Goal: Task Accomplishment & Management: Manage account settings

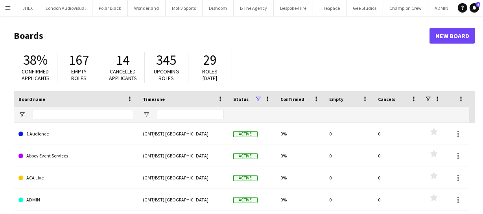
click at [8, 7] on app-icon "Menu" at bounding box center [8, 8] width 6 height 6
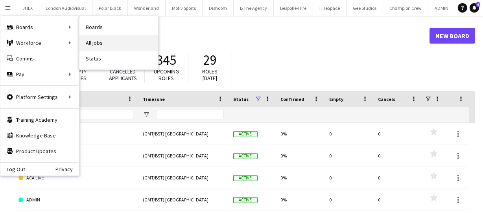
click at [89, 44] on link "All jobs" at bounding box center [118, 43] width 79 height 16
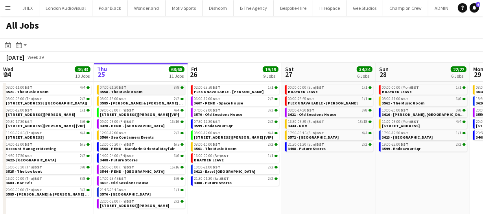
scroll to position [8, 0]
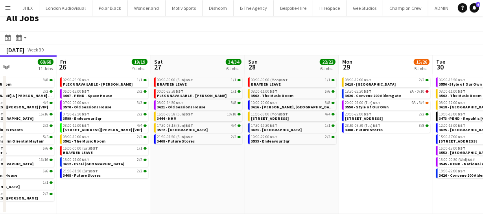
drag, startPoint x: 380, startPoint y: 164, endPoint x: 248, endPoint y: 172, distance: 131.6
click at [248, 172] on app-calendar-viewport "Mon 22 55/56 9 Jobs Tue 23 20/20 7 Jobs Wed 24 43/43 10 Jobs Thu 25 68/68 11 Jo…" at bounding box center [241, 134] width 483 height 159
drag, startPoint x: 223, startPoint y: 173, endPoint x: 195, endPoint y: 171, distance: 28.0
click at [195, 172] on app-calendar-viewport "Mon 22 55/56 9 Jobs Tue 23 20/20 7 Jobs Wed 24 43/43 10 Jobs Thu 25 68/68 11 Jo…" at bounding box center [241, 134] width 483 height 159
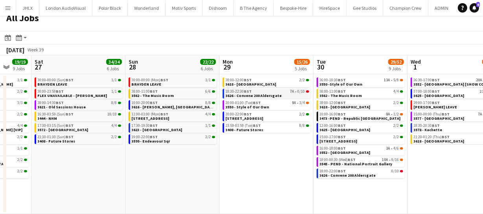
click at [260, 94] on span "3626 - Convene 200 Aldersgate" at bounding box center [254, 95] width 56 height 5
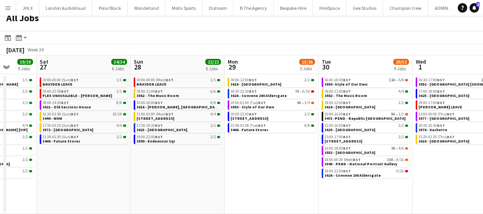
drag, startPoint x: 272, startPoint y: 134, endPoint x: 277, endPoint y: 134, distance: 5.1
click at [277, 134] on app-calendar-viewport "Wed 24 43/43 10 Jobs Thu 25 68/68 11 Jobs Fri 26 19/19 9 Jobs Sat 27 34/34 6 Jo…" at bounding box center [241, 134] width 483 height 159
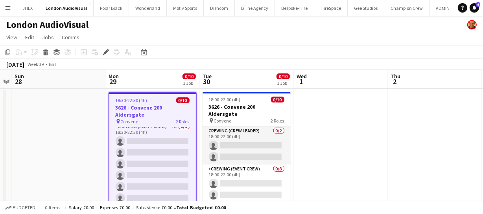
scroll to position [57, 0]
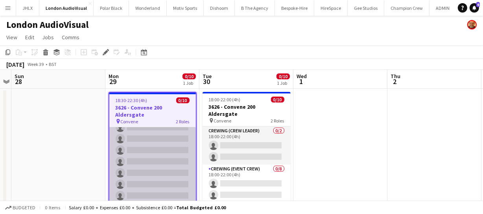
click at [157, 143] on app-card-role "Crewing (Event Crew) 7A 0/8 18:30-22:30 (4h) single-neutral-actions single-neut…" at bounding box center [152, 162] width 87 height 107
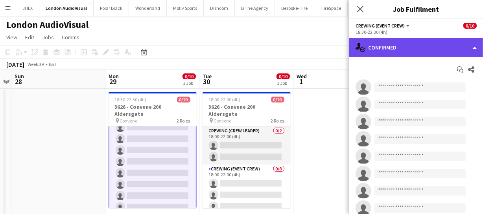
click at [433, 53] on div "single-neutral-actions-check-2 Confirmed" at bounding box center [416, 47] width 134 height 19
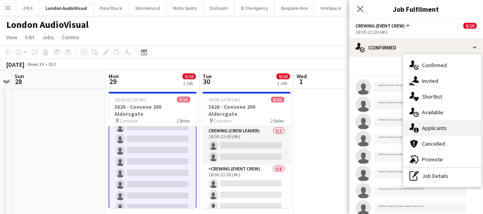
click at [441, 132] on div "single-neutral-actions-information Applicants" at bounding box center [442, 128] width 78 height 16
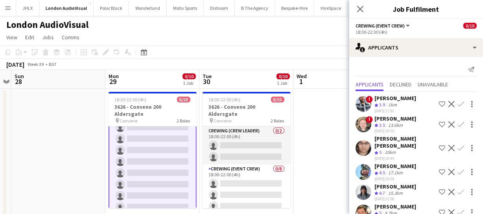
scroll to position [33, 0]
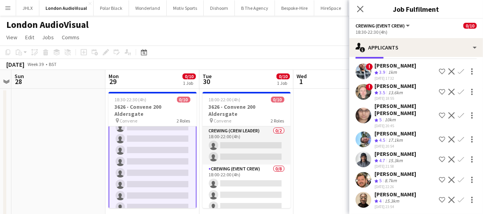
click at [458, 157] on app-icon "Confirm" at bounding box center [461, 160] width 6 height 6
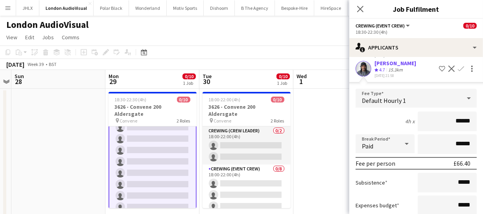
scroll to position [176, 0]
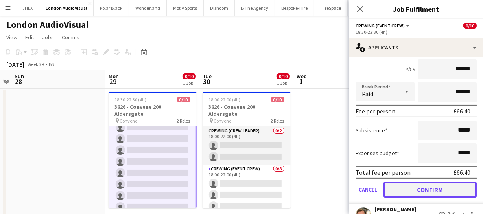
click at [444, 182] on button "Confirm" at bounding box center [430, 190] width 93 height 16
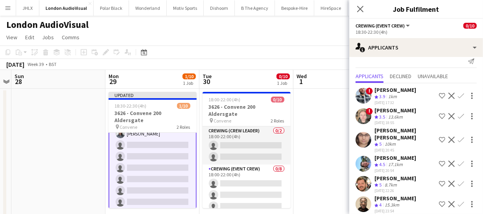
scroll to position [13, 0]
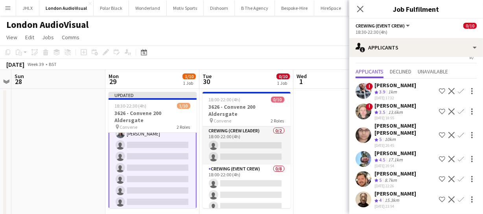
click at [458, 197] on app-icon "Confirm" at bounding box center [461, 200] width 6 height 6
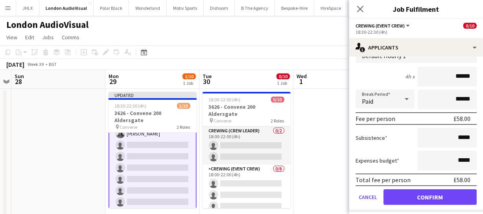
scroll to position [191, 0]
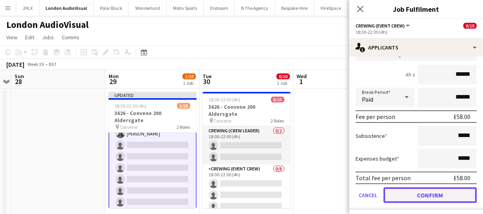
click at [437, 195] on button "Confirm" at bounding box center [430, 196] width 93 height 16
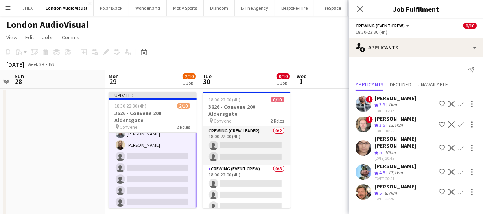
scroll to position [0, 0]
click at [459, 169] on app-icon "Confirm" at bounding box center [461, 172] width 6 height 6
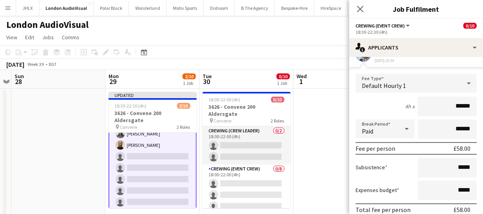
scroll to position [154, 0]
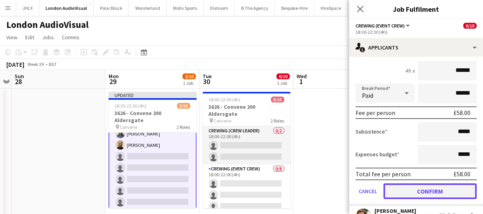
click at [436, 184] on button "Confirm" at bounding box center [430, 192] width 93 height 16
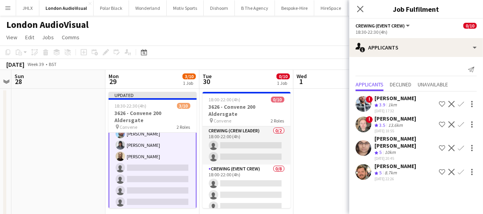
scroll to position [0, 0]
click at [461, 145] on app-icon "Confirm" at bounding box center [461, 148] width 6 height 6
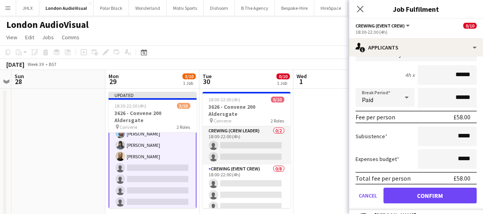
scroll to position [143, 0]
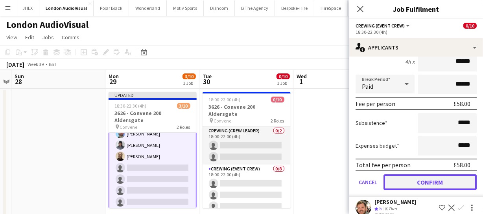
click at [437, 175] on button "Confirm" at bounding box center [430, 183] width 93 height 16
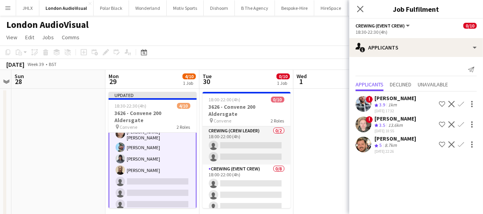
scroll to position [0, 0]
click at [460, 103] on app-icon "Confirm" at bounding box center [461, 104] width 6 height 6
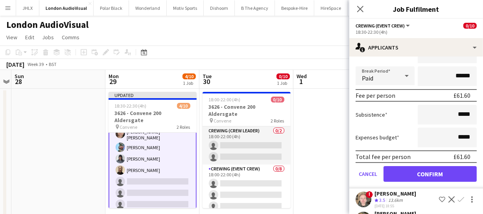
scroll to position [107, 0]
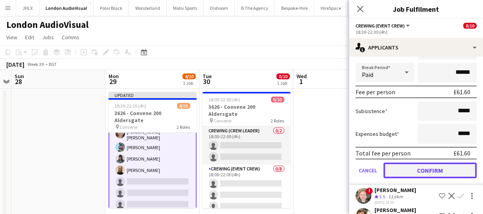
click at [439, 170] on button "Confirm" at bounding box center [430, 171] width 93 height 16
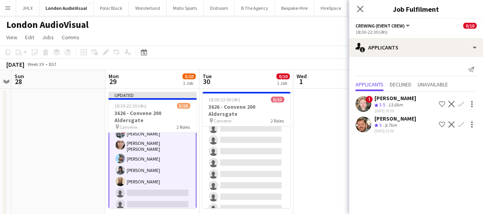
scroll to position [55, 0]
click at [360, 11] on icon "Close pop-in" at bounding box center [359, 8] width 7 height 7
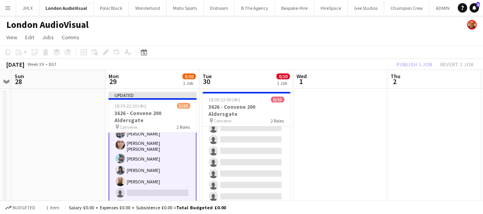
click at [407, 60] on div "Publish 1 job Revert 1 job" at bounding box center [435, 64] width 96 height 10
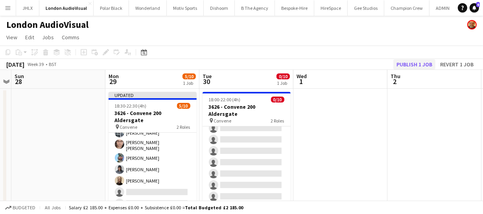
scroll to position [56, 0]
click at [408, 60] on button "Publish 1 job" at bounding box center [414, 64] width 42 height 10
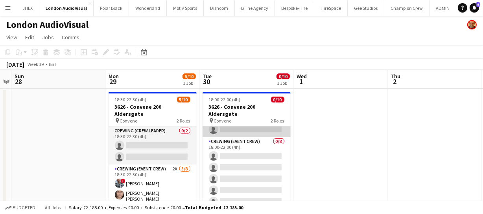
scroll to position [0, 0]
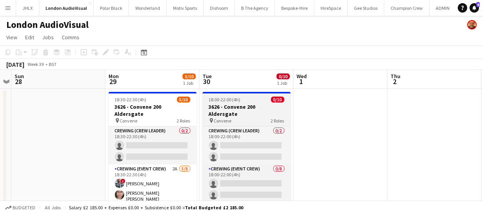
click at [241, 99] on div "18:00-22:00 (4h) 0/10" at bounding box center [247, 100] width 88 height 6
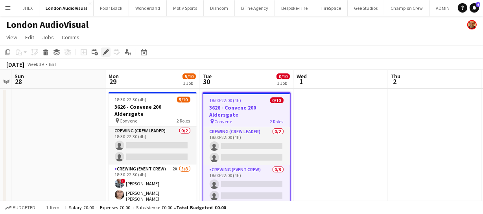
click at [105, 54] on icon at bounding box center [105, 52] width 4 height 4
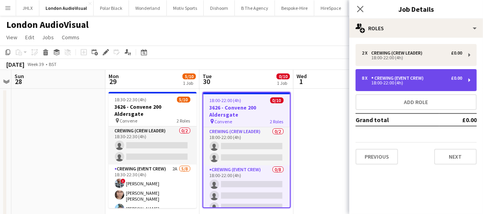
click at [404, 75] on div "8 x Crewing (Event Crew) £0.00 18:00-22:00 (4h)" at bounding box center [416, 80] width 121 height 22
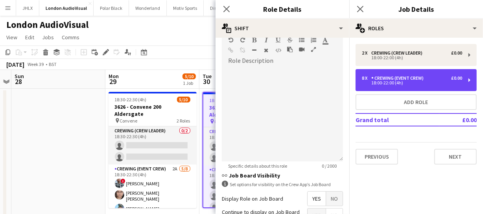
scroll to position [318, 0]
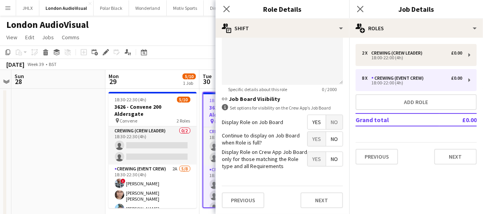
click at [312, 122] on span "Yes" at bounding box center [317, 122] width 18 height 14
click at [225, 10] on icon at bounding box center [226, 8] width 7 height 7
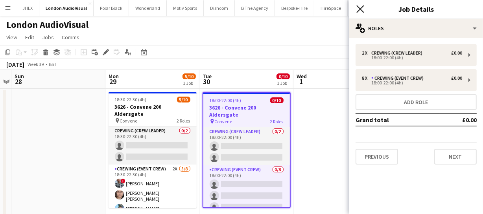
click at [358, 8] on icon "Close pop-in" at bounding box center [359, 8] width 7 height 7
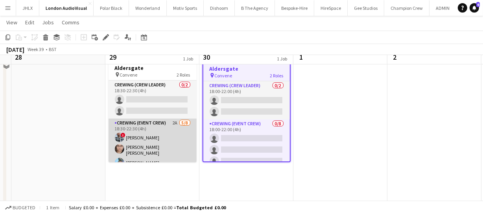
scroll to position [35, 0]
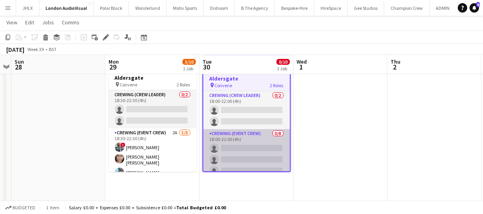
click at [240, 156] on app-card-role "Crewing (Event Crew) 0/8 18:00-22:00 (4h) single-neutral-actions single-neutral…" at bounding box center [246, 182] width 87 height 107
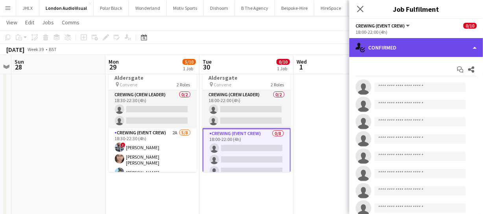
click at [426, 45] on div "single-neutral-actions-check-2 Confirmed" at bounding box center [416, 47] width 134 height 19
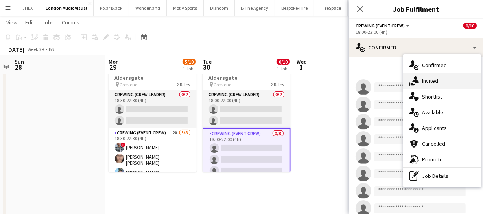
click at [434, 84] on span "Invited" at bounding box center [430, 80] width 16 height 7
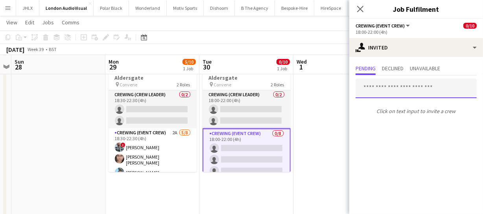
click at [389, 82] on input "text" at bounding box center [416, 89] width 121 height 20
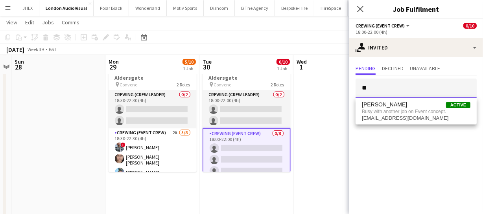
type input "*"
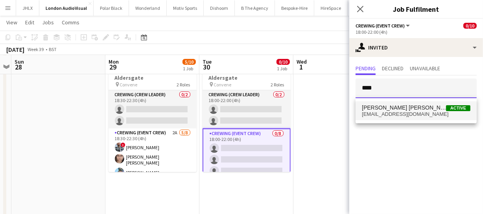
type input "****"
click at [376, 110] on span "[PERSON_NAME] [PERSON_NAME]" at bounding box center [404, 108] width 84 height 7
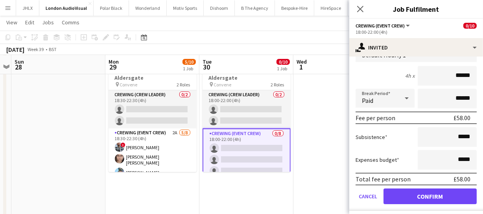
scroll to position [108, 0]
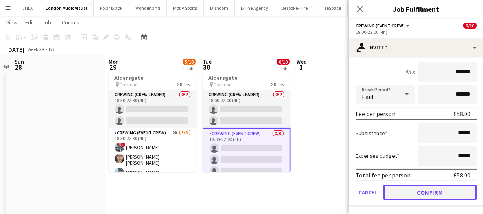
click at [430, 196] on button "Confirm" at bounding box center [430, 193] width 93 height 16
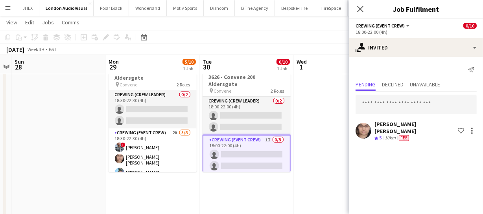
scroll to position [0, 0]
click at [362, 102] on input "text" at bounding box center [416, 105] width 121 height 20
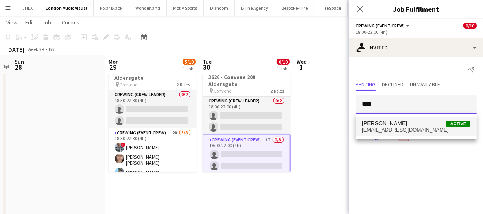
type input "****"
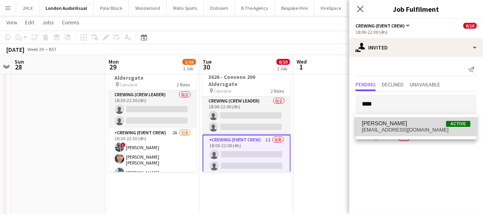
click at [391, 122] on span "[PERSON_NAME]" at bounding box center [384, 123] width 45 height 7
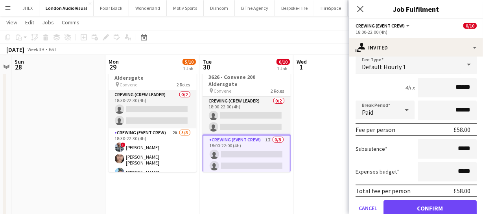
scroll to position [125, 0]
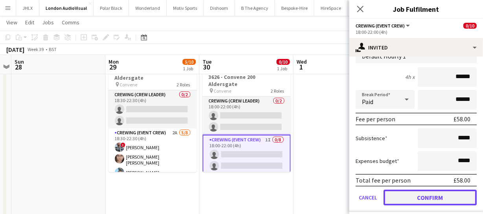
click at [435, 194] on button "Confirm" at bounding box center [430, 198] width 93 height 16
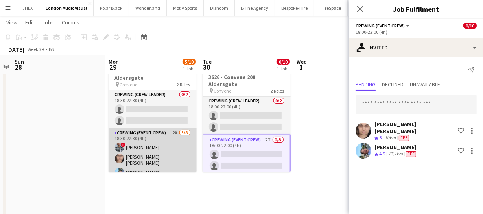
scroll to position [35, 0]
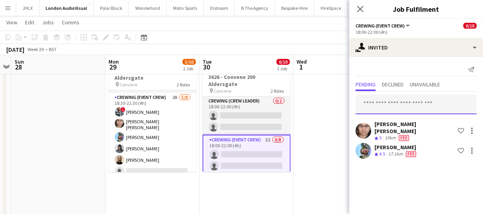
click at [405, 102] on input "text" at bounding box center [416, 105] width 121 height 20
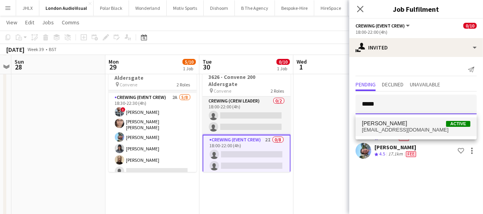
type input "*****"
click at [404, 131] on span "kainecaldeira@hotmail.co.uk" at bounding box center [416, 130] width 109 height 6
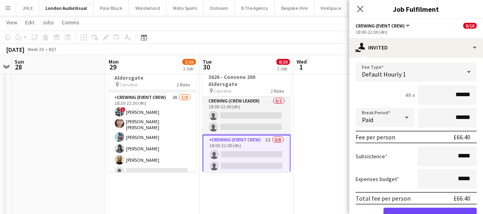
scroll to position [142, 0]
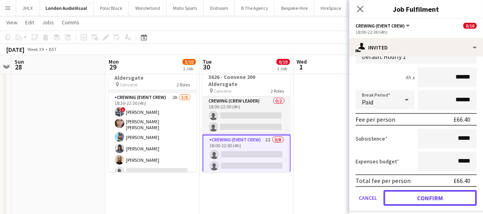
click at [433, 191] on button "Confirm" at bounding box center [430, 198] width 93 height 16
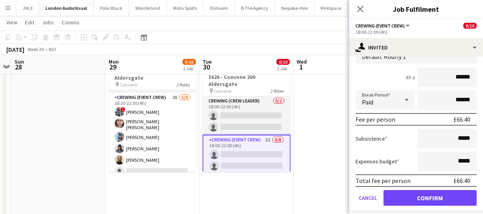
scroll to position [0, 0]
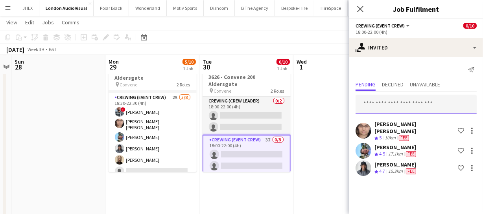
click at [395, 102] on input "text" at bounding box center [416, 105] width 121 height 20
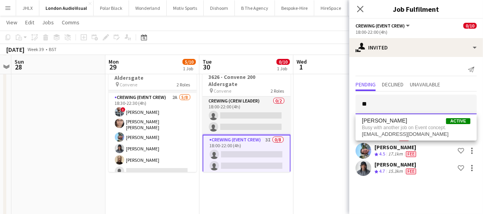
type input "*"
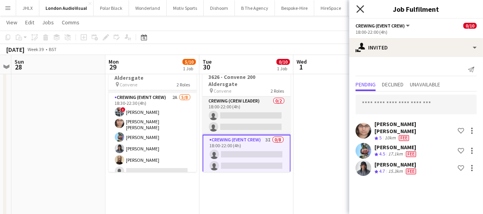
click at [361, 11] on icon "Close pop-in" at bounding box center [359, 8] width 7 height 7
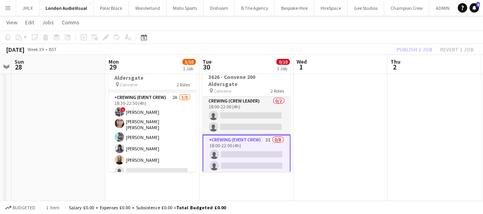
click at [414, 48] on div "Publish 1 job Revert 1 job" at bounding box center [435, 49] width 96 height 10
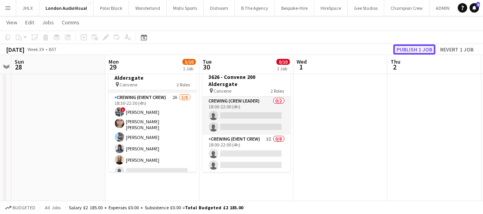
click at [414, 48] on button "Publish 1 job" at bounding box center [414, 49] width 42 height 10
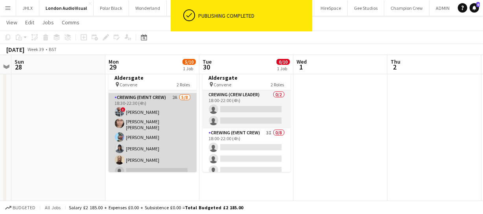
click at [166, 114] on app-card-role "Crewing (Event Crew) 2A 5/8 18:30-22:30 (4h) ! Kieran Brooks Ells Jones Liam Ki…" at bounding box center [153, 147] width 88 height 109
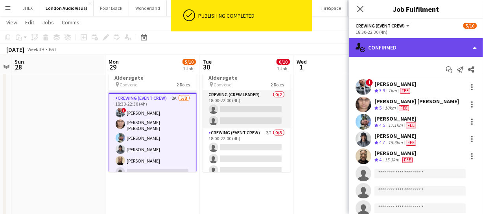
click at [442, 53] on div "single-neutral-actions-check-2 Confirmed" at bounding box center [416, 47] width 134 height 19
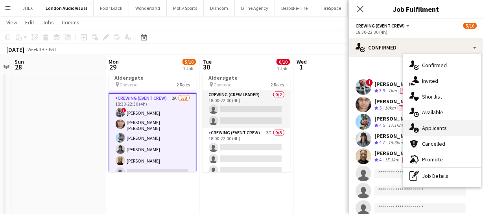
click at [448, 131] on div "single-neutral-actions-information Applicants" at bounding box center [442, 128] width 78 height 16
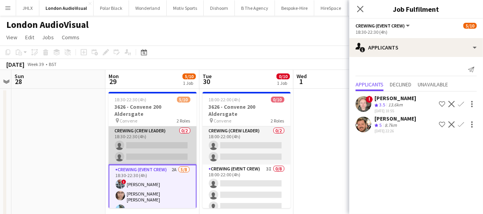
click at [161, 138] on app-card-role "Crewing (Crew Leader) 0/2 18:30-22:30 (4h) single-neutral-actions single-neutra…" at bounding box center [153, 146] width 88 height 38
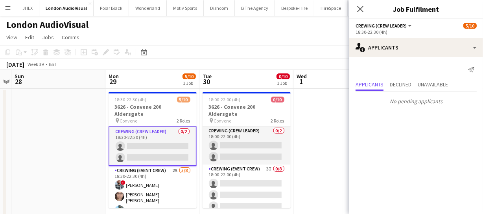
click at [158, 146] on app-card-role "Crewing (Crew Leader) 0/2 18:30-22:30 (4h) single-neutral-actions single-neutra…" at bounding box center [153, 147] width 88 height 40
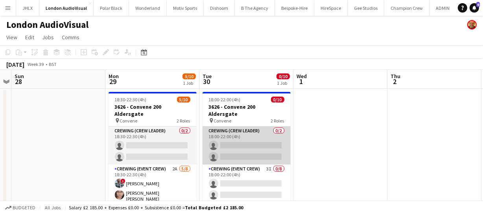
click at [253, 149] on app-card-role "Crewing (Crew Leader) 0/2 18:00-22:00 (4h) single-neutral-actions single-neutra…" at bounding box center [247, 146] width 88 height 38
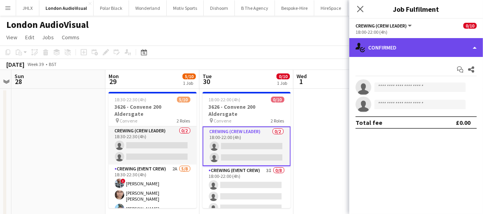
click at [420, 51] on div "single-neutral-actions-check-2 Confirmed" at bounding box center [416, 47] width 134 height 19
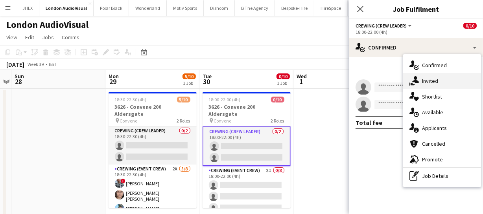
click at [419, 79] on div "single-neutral-actions-share-1 Invited" at bounding box center [442, 81] width 78 height 16
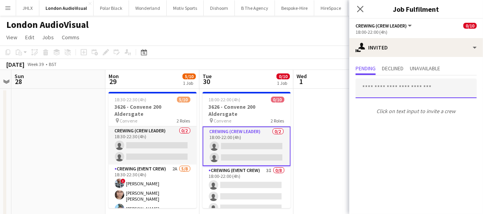
click at [389, 85] on input "text" at bounding box center [416, 89] width 121 height 20
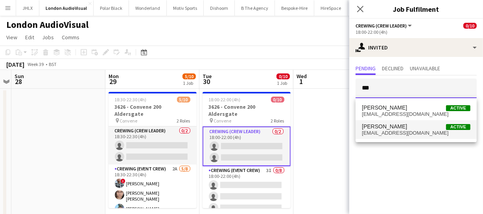
type input "***"
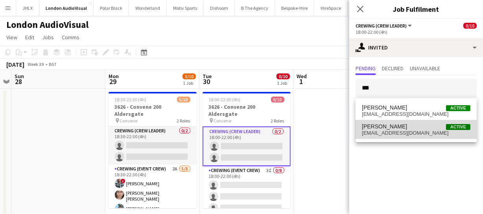
click at [395, 127] on span "[PERSON_NAME]" at bounding box center [384, 127] width 45 height 7
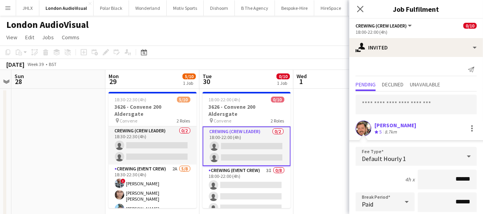
drag, startPoint x: 473, startPoint y: 173, endPoint x: 412, endPoint y: 184, distance: 62.2
click at [469, 186] on input "******" at bounding box center [447, 180] width 59 height 20
drag, startPoint x: 465, startPoint y: 181, endPoint x: 442, endPoint y: 184, distance: 23.9
click at [442, 184] on input "******" at bounding box center [447, 180] width 59 height 20
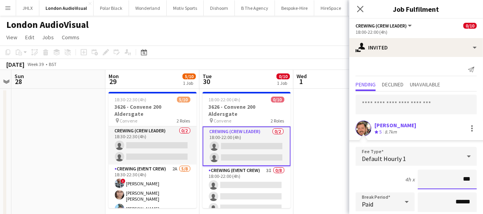
type input "******"
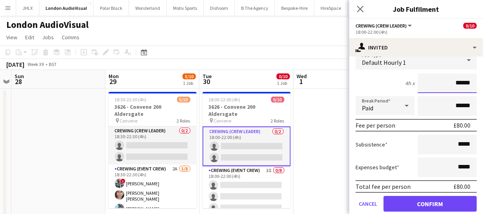
scroll to position [108, 0]
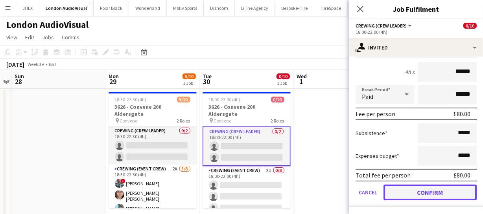
click at [438, 193] on button "Confirm" at bounding box center [430, 193] width 93 height 16
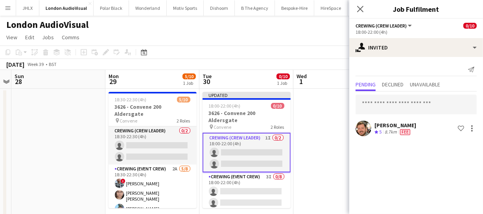
scroll to position [0, 0]
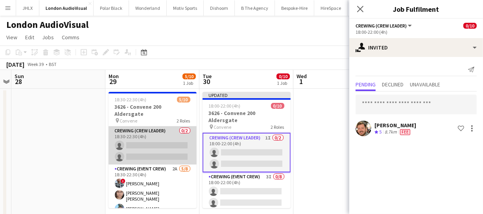
click at [136, 138] on app-card-role "Crewing (Crew Leader) 0/2 18:30-22:30 (4h) single-neutral-actions single-neutra…" at bounding box center [153, 146] width 88 height 38
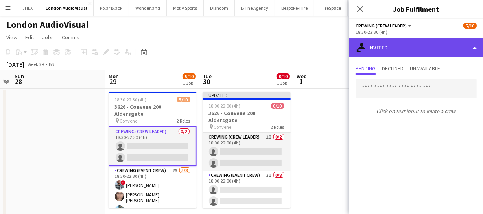
click at [435, 55] on div "single-neutral-actions-share-1 Invited" at bounding box center [416, 47] width 134 height 19
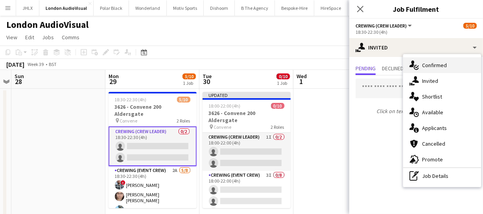
click at [437, 70] on div "single-neutral-actions-check-2 Confirmed" at bounding box center [442, 65] width 78 height 16
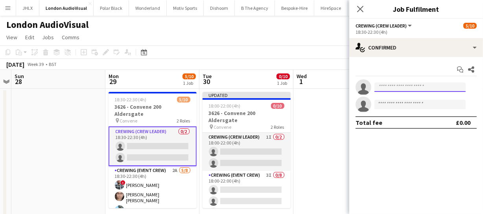
click at [397, 87] on input at bounding box center [419, 87] width 91 height 9
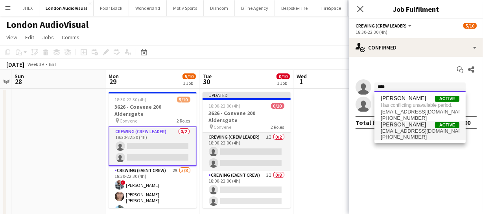
type input "****"
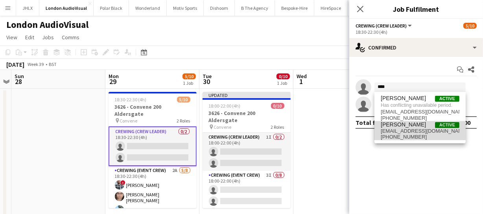
click at [394, 130] on span "adammccarter@hotmail.co.uk" at bounding box center [420, 131] width 79 height 6
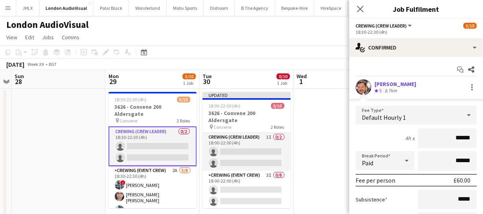
drag, startPoint x: 468, startPoint y: 136, endPoint x: 379, endPoint y: 139, distance: 88.6
click at [379, 139] on div "4h x ******" at bounding box center [416, 139] width 121 height 20
type input "******"
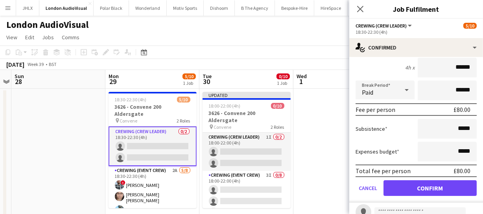
scroll to position [71, 0]
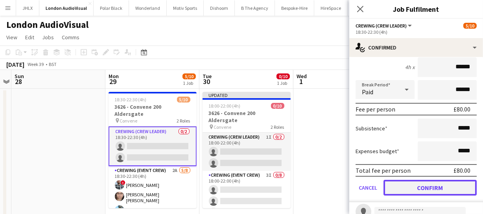
click at [428, 190] on button "Confirm" at bounding box center [430, 188] width 93 height 16
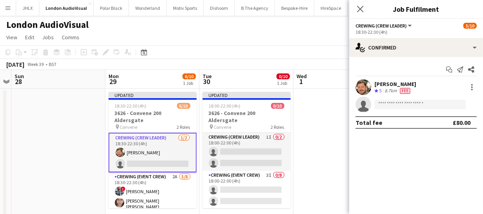
scroll to position [0, 0]
click at [360, 8] on icon at bounding box center [359, 8] width 7 height 7
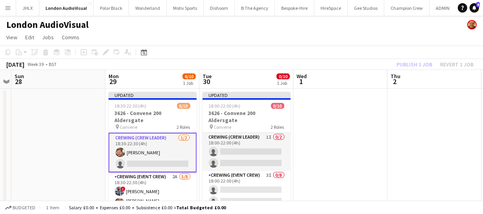
click at [420, 65] on div "Publish 1 job Revert 1 job" at bounding box center [435, 64] width 96 height 10
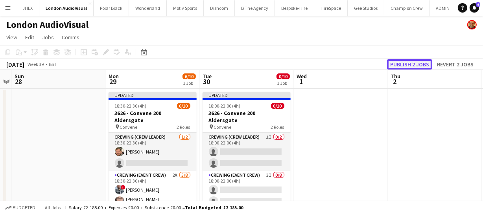
click at [420, 65] on button "Publish 2 jobs" at bounding box center [409, 64] width 45 height 10
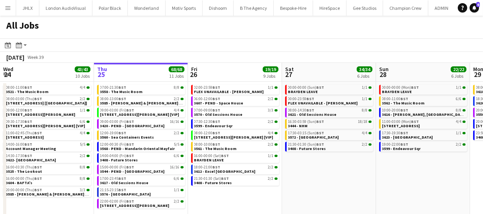
drag, startPoint x: 360, startPoint y: 160, endPoint x: 253, endPoint y: 164, distance: 107.9
click at [253, 164] on app-calendar-viewport "Mon 22 55/56 9 Jobs Tue 23 20/20 7 Jobs Wed 24 43/43 10 Jobs Thu 25 68/68 11 Jo…" at bounding box center [241, 142] width 483 height 159
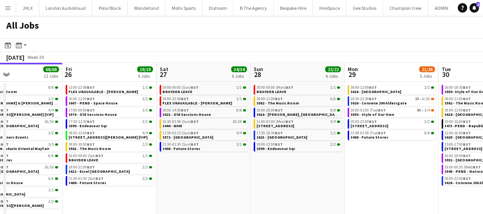
click at [319, 162] on app-calendar-viewport "Mon 22 55/56 9 Jobs Tue 23 20/20 7 Jobs Wed 24 43/43 10 Jobs Thu 25 68/68 11 Jo…" at bounding box center [241, 142] width 483 height 159
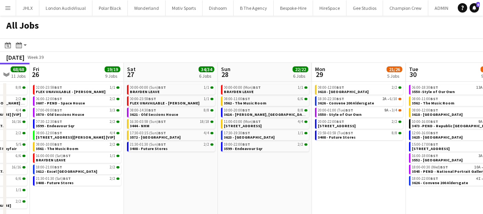
drag, startPoint x: 322, startPoint y: 160, endPoint x: 275, endPoint y: 154, distance: 46.8
click at [273, 160] on app-calendar-viewport "Mon 22 55/56 9 Jobs Tue 23 20/20 7 Jobs Wed 24 43/43 10 Jobs Thu 25 68/68 11 Jo…" at bounding box center [241, 142] width 483 height 159
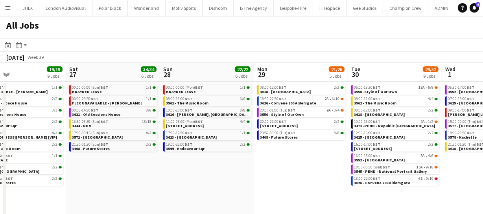
drag, startPoint x: 295, startPoint y: 153, endPoint x: 238, endPoint y: 148, distance: 57.3
click at [223, 155] on app-calendar-viewport "Wed 24 43/43 10 Jobs Thu 25 68/68 11 Jobs Fri 26 19/19 9 Jobs Sat 27 34/34 6 Jo…" at bounding box center [241, 142] width 483 height 159
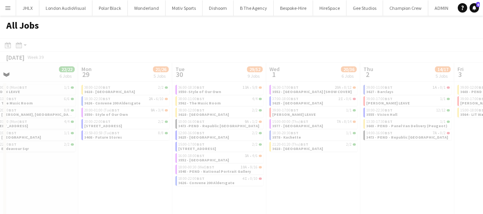
scroll to position [0, 204]
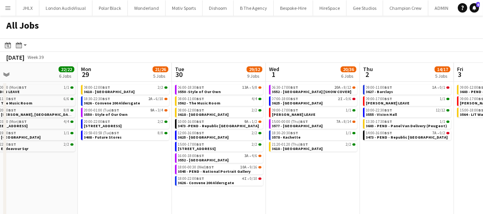
drag, startPoint x: 270, startPoint y: 154, endPoint x: 167, endPoint y: 159, distance: 103.6
click at [167, 159] on app-calendar-viewport "Fri 26 19/19 9 Jobs Sat 27 34/34 6 Jobs Sun 28 22/22 6 Jobs Mon 29 21/26 5 Jobs…" at bounding box center [241, 142] width 483 height 159
click at [281, 101] on span "3625 - Mayfair" at bounding box center [297, 103] width 51 height 5
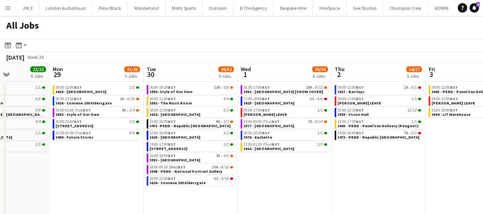
scroll to position [0, 227]
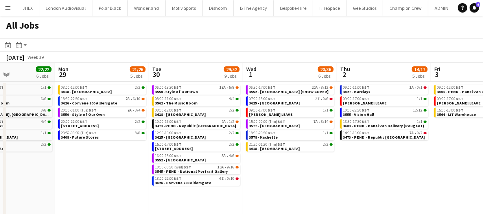
drag, startPoint x: 332, startPoint y: 173, endPoint x: 309, endPoint y: 172, distance: 22.8
click at [309, 172] on app-calendar-viewport "Fri 26 19/19 9 Jobs Sat 27 34/34 6 Jobs Sun 28 22/22 6 Jobs Mon 29 21/26 5 Jobs…" at bounding box center [241, 142] width 483 height 159
click at [352, 89] on span "3627 - Barclays" at bounding box center [356, 91] width 27 height 5
drag, startPoint x: 351, startPoint y: 180, endPoint x: 303, endPoint y: 174, distance: 48.4
click at [298, 179] on app-calendar-viewport "Fri 26 19/19 9 Jobs Sat 27 34/34 6 Jobs Sun 28 22/22 6 Jobs Mon 29 21/26 5 Jobs…" at bounding box center [241, 142] width 483 height 159
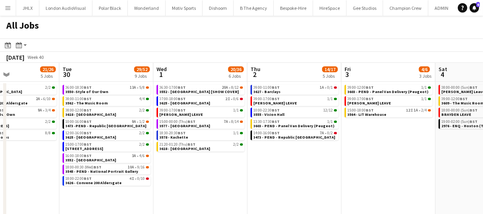
drag, startPoint x: 304, startPoint y: 174, endPoint x: 281, endPoint y: 170, distance: 23.2
click at [260, 174] on app-calendar-viewport "Fri 26 19/19 9 Jobs Sat 27 34/34 6 Jobs Sun 28 22/22 6 Jobs Mon 29 21/26 5 Jobs…" at bounding box center [241, 142] width 483 height 159
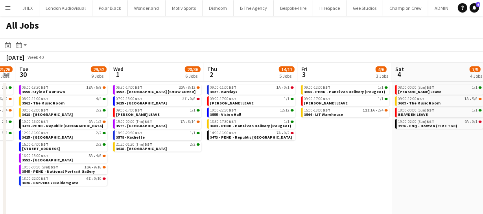
click at [267, 175] on app-calendar-viewport "Fri 26 19/19 9 Jobs Sat 27 34/34 6 Jobs Sun 28 22/22 6 Jobs Mon 29 21/26 5 Jobs…" at bounding box center [241, 142] width 483 height 159
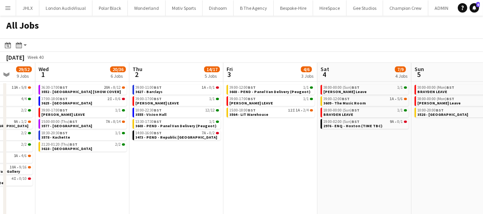
drag, startPoint x: 369, startPoint y: 169, endPoint x: 358, endPoint y: 162, distance: 12.9
click at [353, 169] on app-calendar-viewport "Sun 28 22/22 6 Jobs Mon 29 21/26 5 Jobs Tue 30 29/52 9 Jobs Wed 1 20/36 6 Jobs …" at bounding box center [241, 142] width 483 height 159
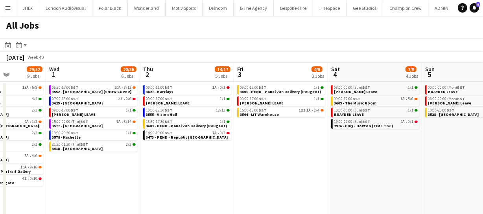
drag, startPoint x: 263, startPoint y: 174, endPoint x: 331, endPoint y: 169, distance: 68.6
click at [331, 169] on app-calendar-viewport "Sun 28 22/22 6 Jobs Mon 29 21/26 5 Jobs Tue 30 29/52 9 Jobs Wed 1 20/36 6 Jobs …" at bounding box center [241, 142] width 483 height 159
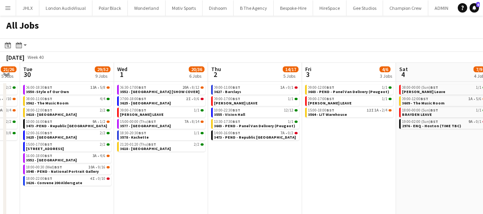
click at [315, 172] on app-calendar-viewport "Sun 28 22/22 6 Jobs Mon 29 21/26 5 Jobs Tue 30 29/52 9 Jobs Wed 1 20/36 6 Jobs …" at bounding box center [241, 142] width 483 height 159
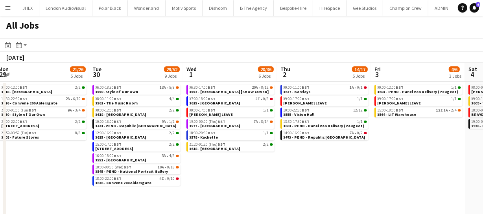
click at [334, 176] on app-calendar-viewport "Sat 27 34/34 6 Jobs Sun 28 22/22 6 Jobs Mon 29 21/26 5 Jobs Tue 30 29/52 9 Jobs…" at bounding box center [241, 142] width 483 height 159
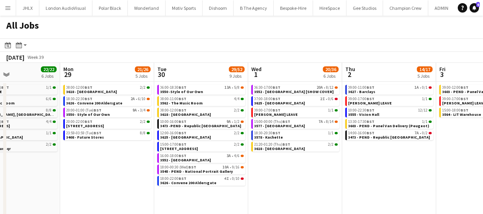
scroll to position [0, 249]
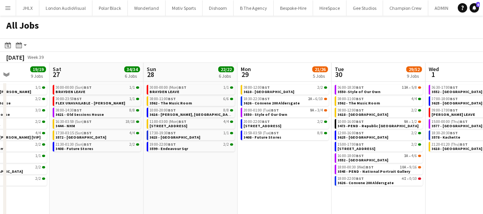
drag, startPoint x: 282, startPoint y: 182, endPoint x: 291, endPoint y: 173, distance: 12.8
click at [457, 164] on app-calendar-viewport "Wed 24 43/43 10 Jobs Thu 25 68/68 11 Jobs Fri 26 19/19 9 Jobs Sat 27 34/34 6 Jo…" at bounding box center [241, 142] width 483 height 159
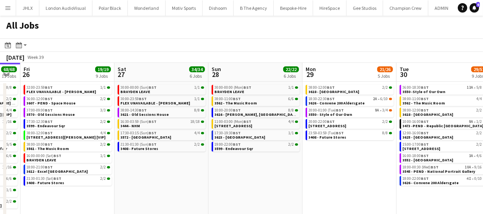
drag, startPoint x: 175, startPoint y: 173, endPoint x: 250, endPoint y: 166, distance: 75.4
click at [250, 166] on app-calendar-viewport "Wed 24 43/43 10 Jobs Thu 25 68/68 11 Jobs Fri 26 19/19 9 Jobs Sat 27 34/34 6 Jo…" at bounding box center [241, 142] width 483 height 159
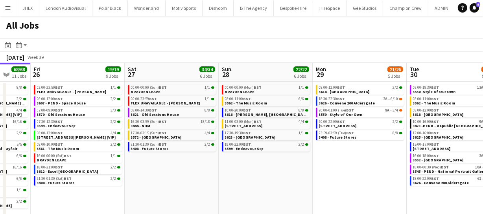
click at [276, 163] on app-calendar-viewport "Tue 23 20/20 7 Jobs Wed 24 43/43 10 Jobs Thu 25 68/68 11 Jobs Fri 26 19/19 9 Jo…" at bounding box center [241, 142] width 483 height 159
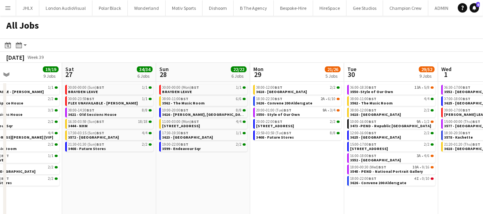
scroll to position [0, 315]
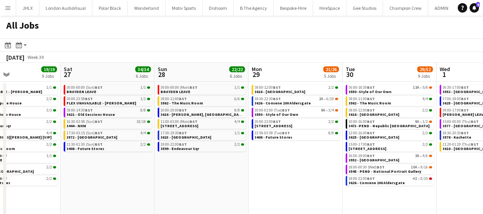
drag, startPoint x: 286, startPoint y: 168, endPoint x: 130, endPoint y: 182, distance: 156.0
click at [130, 182] on app-calendar-viewport "Tue 23 20/20 7 Jobs Wed 24 43/43 10 Jobs Thu 25 68/68 11 Jobs Fri 26 19/19 9 Jo…" at bounding box center [241, 142] width 483 height 159
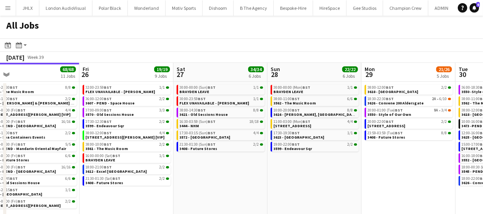
drag, startPoint x: 182, startPoint y: 167, endPoint x: 239, endPoint y: 155, distance: 58.2
click at [239, 155] on app-calendar-viewport "Tue 23 20/20 7 Jobs Wed 24 43/43 10 Jobs Thu 25 68/68 11 Jobs Fri 26 19/19 9 Jo…" at bounding box center [241, 142] width 483 height 159
drag, startPoint x: 182, startPoint y: 183, endPoint x: 381, endPoint y: 164, distance: 199.6
click at [317, 164] on app-calendar-viewport "Tue 23 20/20 7 Jobs Wed 24 43/43 10 Jobs Thu 25 68/68 11 Jobs Fri 26 19/19 9 Jo…" at bounding box center [241, 142] width 483 height 159
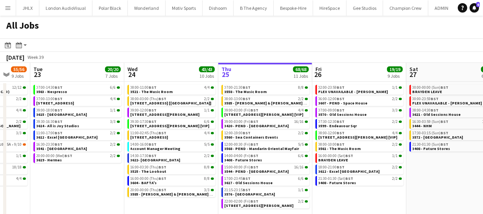
drag, startPoint x: 352, startPoint y: 188, endPoint x: 343, endPoint y: 198, distance: 13.4
click at [386, 183] on app-calendar-viewport "Sun 21 49/51 12 Jobs Mon 22 55/56 9 Jobs Tue 23 20/20 7 Jobs Wed 24 43/43 10 Jo…" at bounding box center [241, 142] width 483 height 159
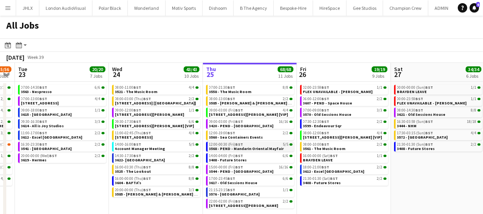
click at [236, 149] on span "3568 - PEND - Mandarin Oriental Mayfair" at bounding box center [246, 148] width 75 height 5
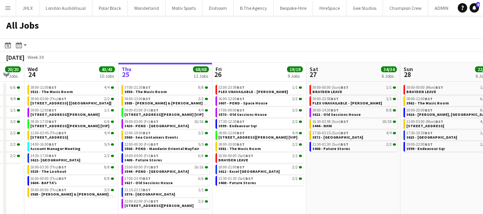
drag, startPoint x: 421, startPoint y: 177, endPoint x: 335, endPoint y: 186, distance: 86.6
click at [335, 189] on app-calendar-viewport "Sun 21 49/51 12 Jobs Mon 22 55/56 9 Jobs Tue 23 20/20 7 Jobs Wed 24 43/43 10 Jo…" at bounding box center [241, 142] width 483 height 159
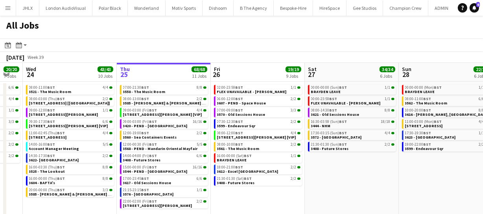
drag, startPoint x: 357, startPoint y: 180, endPoint x: 327, endPoint y: 188, distance: 31.3
click at [321, 190] on app-calendar-viewport "Sun 21 49/51 12 Jobs Mon 22 55/56 9 Jobs Tue 23 20/20 7 Jobs Wed 24 43/43 10 Jo…" at bounding box center [241, 142] width 483 height 159
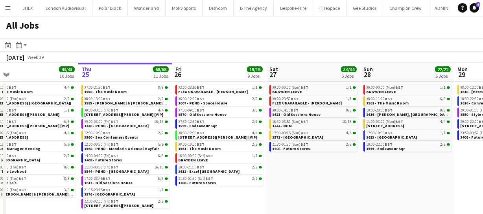
drag, startPoint x: 356, startPoint y: 186, endPoint x: 269, endPoint y: 191, distance: 87.1
click at [290, 194] on app-calendar-viewport "Sun 21 49/51 12 Jobs Mon 22 55/56 9 Jobs Tue 23 20/20 7 Jobs Wed 24 43/43 10 Jo…" at bounding box center [241, 142] width 483 height 159
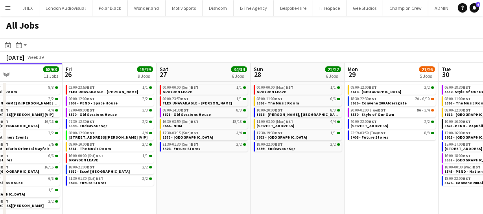
scroll to position [0, 219]
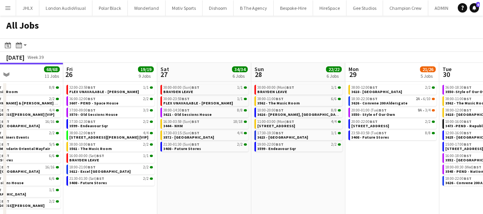
drag, startPoint x: 315, startPoint y: 184, endPoint x: 272, endPoint y: 187, distance: 42.6
click at [272, 187] on app-calendar-viewport "Tue 23 20/20 7 Jobs Wed 24 43/43 10 Jobs Thu 25 68/68 11 Jobs Fri 26 19/19 9 Jo…" at bounding box center [241, 142] width 483 height 159
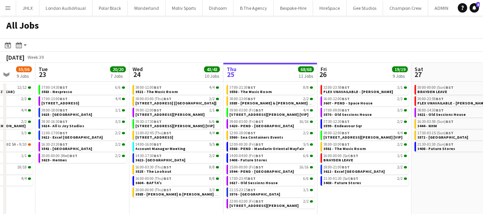
drag, startPoint x: 192, startPoint y: 159, endPoint x: 446, endPoint y: 156, distance: 254.1
click at [446, 156] on app-calendar-viewport "Sat 20 27/28 8 Jobs Sun 21 49/51 12 Jobs Mon 22 55/56 9 Jobs Tue 23 20/20 7 Job…" at bounding box center [241, 142] width 483 height 159
drag, startPoint x: 249, startPoint y: 157, endPoint x: 331, endPoint y: 154, distance: 81.9
click at [334, 153] on app-calendar-viewport "Sat 20 27/28 8 Jobs Sun 21 49/51 12 Jobs Mon 22 55/56 9 Jobs Tue 23 20/20 7 Job…" at bounding box center [241, 142] width 483 height 159
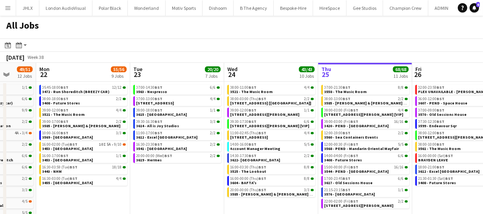
scroll to position [0, 245]
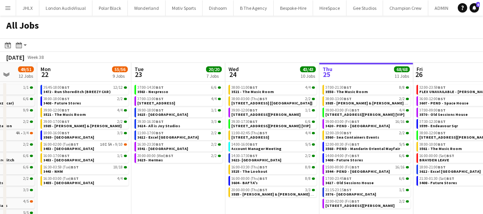
drag, startPoint x: 192, startPoint y: 187, endPoint x: 204, endPoint y: 186, distance: 11.5
click at [204, 186] on app-calendar-viewport "Fri 19 39/40 10 Jobs Sat 20 27/28 8 Jobs Sun 21 49/51 12 Jobs Mon 22 55/56 9 Jo…" at bounding box center [241, 142] width 483 height 159
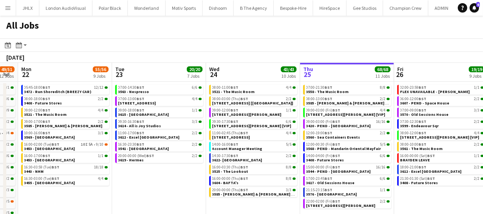
scroll to position [0, 336]
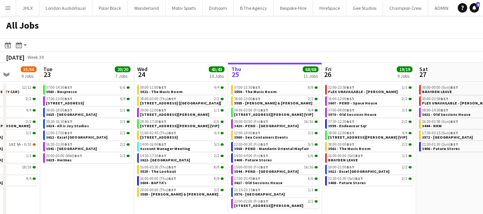
drag, startPoint x: 155, startPoint y: 196, endPoint x: 64, endPoint y: 205, distance: 91.7
click at [64, 205] on app-calendar-viewport "Fri 19 39/40 10 Jobs Sat 20 27/28 8 Jobs Sun 21 49/51 12 Jobs Mon 22 55/56 9 Jo…" at bounding box center [241, 142] width 483 height 159
click at [148, 102] on span "3606 - 2 Temple Place [Luton]" at bounding box center [180, 103] width 81 height 5
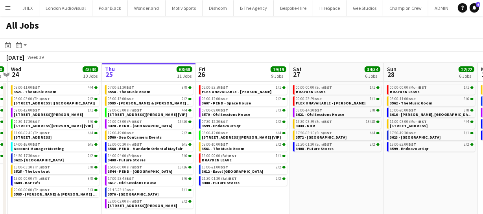
scroll to position [0, 277]
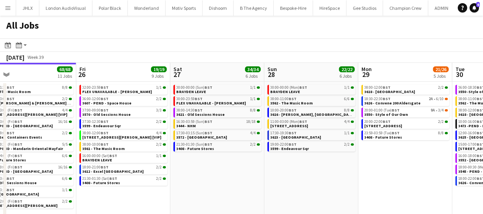
drag, startPoint x: 436, startPoint y: 160, endPoint x: 190, endPoint y: 135, distance: 247.1
click at [190, 135] on app-calendar-viewport "Tue 23 20/20 7 Jobs Wed 24 43/43 10 Jobs Thu 25 68/68 11 Jobs Fri 26 19/19 9 Jo…" at bounding box center [241, 142] width 483 height 159
drag, startPoint x: 172, startPoint y: 150, endPoint x: 206, endPoint y: 148, distance: 33.5
click at [166, 150] on app-calendar-viewport "Tue 23 20/20 7 Jobs Wed 24 43/43 10 Jobs Thu 25 68/68 11 Jobs Fri 26 19/19 9 Jo…" at bounding box center [241, 142] width 483 height 159
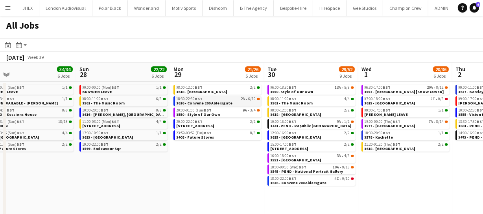
click at [229, 98] on div "18:30-22:30 BST 2A • 6/10" at bounding box center [218, 99] width 83 height 4
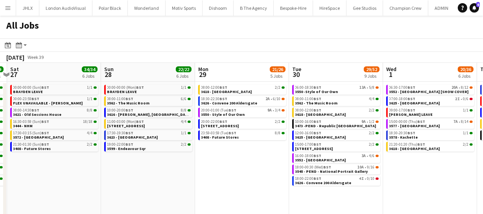
scroll to position [0, 171]
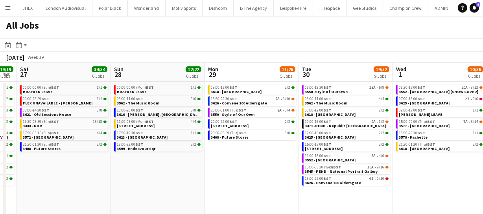
drag, startPoint x: 177, startPoint y: 187, endPoint x: 211, endPoint y: 186, distance: 34.6
click at [211, 186] on app-calendar-viewport "Thu 25 68/68 11 Jobs Fri 26 19/19 9 Jobs Sat 27 34/34 6 Jobs Sun 28 22/22 6 Job…" at bounding box center [241, 142] width 483 height 159
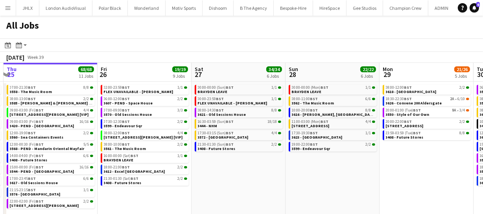
scroll to position [0, 175]
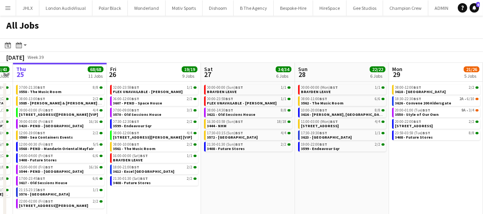
drag, startPoint x: 130, startPoint y: 170, endPoint x: 314, endPoint y: 180, distance: 184.4
click at [314, 180] on app-calendar-viewport "Tue 23 20/20 7 Jobs Wed 24 43/43 10 Jobs Thu 25 68/68 11 Jobs Fri 26 19/19 9 Jo…" at bounding box center [241, 142] width 483 height 159
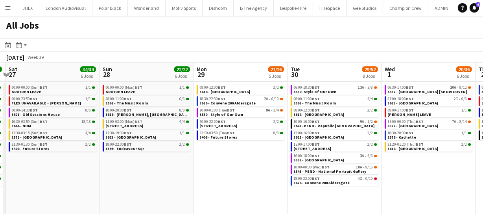
scroll to position [0, 377]
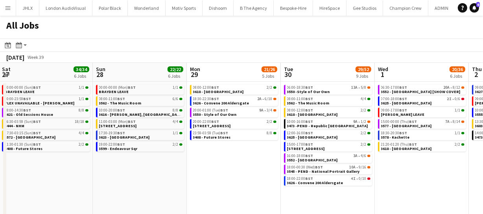
drag, startPoint x: 412, startPoint y: 187, endPoint x: 210, endPoint y: 179, distance: 202.4
click at [210, 179] on app-calendar-viewport "Tue 23 20/20 7 Jobs Wed 24 43/43 10 Jobs Thu 25 68/68 11 Jobs Fri 26 19/19 9 Jo…" at bounding box center [241, 142] width 483 height 159
click at [236, 103] on span "3626 - Convene 200 Aldersgate" at bounding box center [221, 103] width 56 height 5
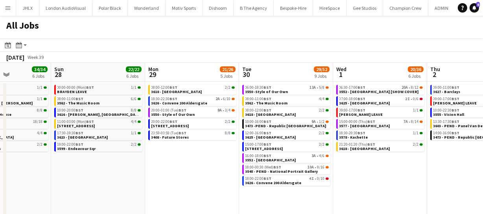
scroll to position [0, 229]
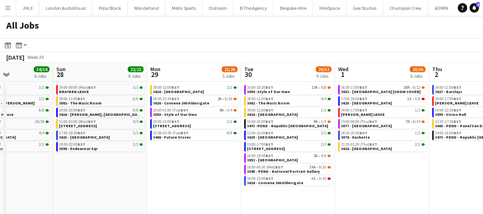
drag, startPoint x: 258, startPoint y: 162, endPoint x: 218, endPoint y: 169, distance: 40.6
click at [218, 169] on app-calendar-viewport "Thu 25 68/68 11 Jobs Fri 26 19/19 9 Jobs Sat 27 34/34 6 Jobs Sun 28 22/22 6 Job…" at bounding box center [241, 142] width 483 height 159
click at [272, 86] on span "BST" at bounding box center [270, 87] width 8 height 5
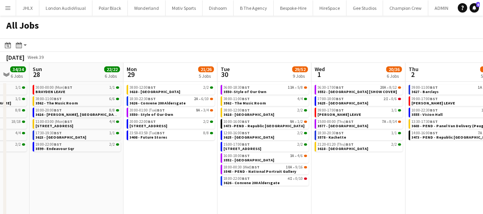
scroll to position [0, 269]
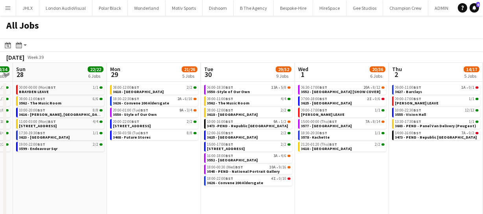
drag, startPoint x: 204, startPoint y: 179, endPoint x: 164, endPoint y: 181, distance: 40.2
click at [164, 181] on app-calendar-viewport "Thu 25 68/68 11 Jobs Fri 26 19/19 9 Jobs Sat 27 34/34 6 Jobs Sun 28 22/22 6 Job…" at bounding box center [241, 142] width 483 height 159
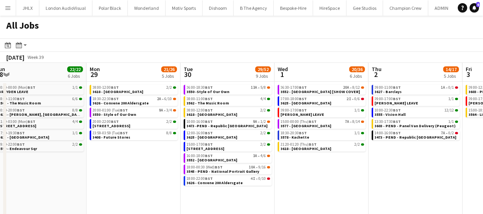
drag, startPoint x: 358, startPoint y: 169, endPoint x: 338, endPoint y: 173, distance: 20.8
click at [338, 173] on app-calendar-viewport "Thu 25 68/68 11 Jobs Fri 26 19/19 9 Jobs Sat 27 34/34 6 Jobs Sun 28 22/22 6 Job…" at bounding box center [241, 142] width 483 height 159
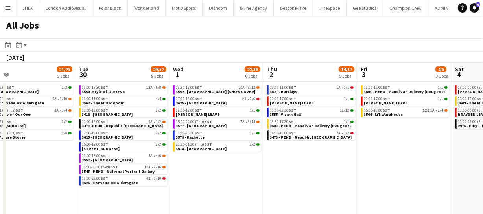
scroll to position [0, 164]
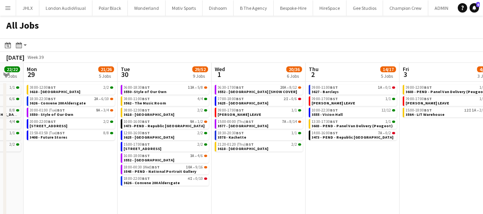
drag, startPoint x: 112, startPoint y: 198, endPoint x: 49, endPoint y: 205, distance: 63.3
click at [49, 205] on app-calendar-viewport "Sat 27 34/34 6 Jobs Sun 28 22/22 6 Jobs Mon 29 21/26 5 Jobs Tue 30 29/52 9 Jobs…" at bounding box center [241, 142] width 483 height 159
click at [153, 135] on link "12:00-16:00 BST 2/2 3625 - Mayfair" at bounding box center [165, 135] width 83 height 9
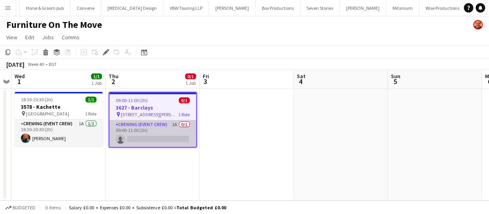
scroll to position [0, 2281]
click at [161, 128] on app-card-role "Crewing (Event Crew) 1A 0/1 09:00-11:00 (2h) single-neutral-actions" at bounding box center [152, 133] width 87 height 27
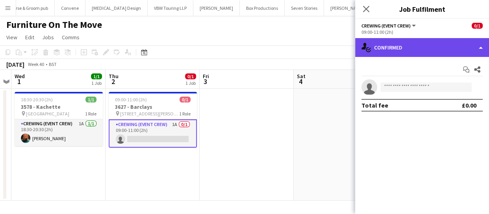
click at [401, 55] on div "single-neutral-actions-check-2 Confirmed" at bounding box center [422, 47] width 134 height 19
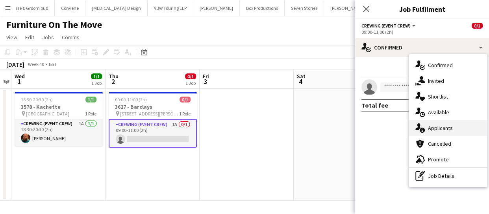
click at [435, 122] on div "single-neutral-actions-information Applicants" at bounding box center [448, 128] width 78 height 16
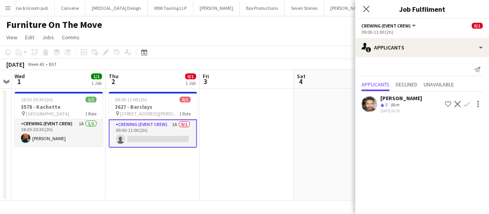
click at [468, 104] on app-icon "Confirm" at bounding box center [466, 104] width 6 height 6
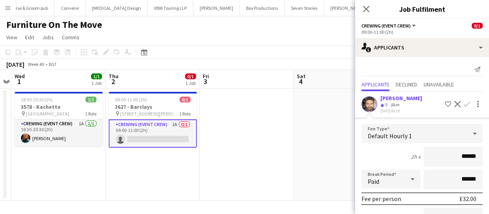
drag, startPoint x: 473, startPoint y: 151, endPoint x: 431, endPoint y: 143, distance: 43.0
click at [428, 150] on input "******" at bounding box center [452, 157] width 59 height 20
type input "******"
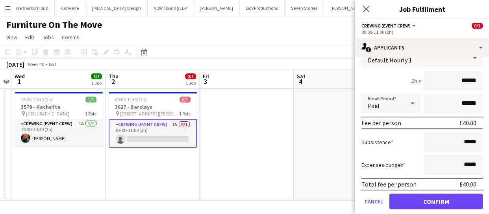
scroll to position [84, 0]
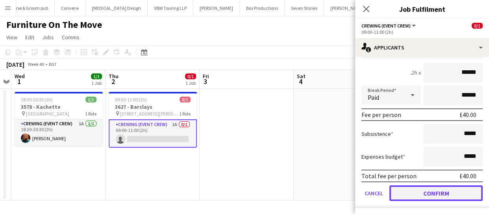
click at [431, 189] on button "Confirm" at bounding box center [435, 194] width 93 height 16
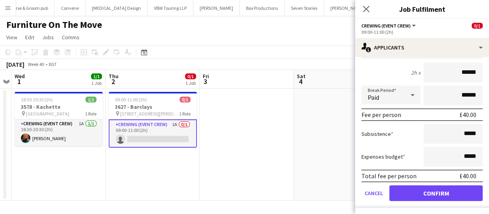
scroll to position [0, 0]
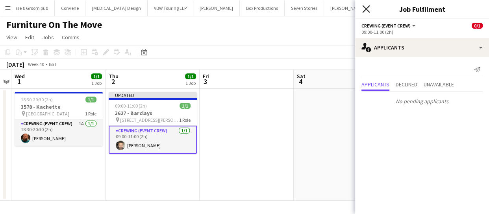
click at [369, 10] on icon "Close pop-in" at bounding box center [365, 8] width 7 height 7
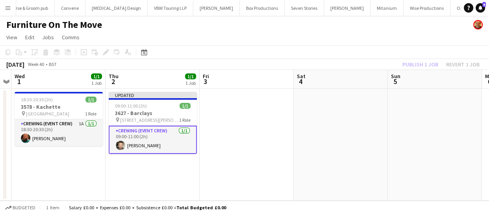
click at [409, 63] on div "Publish 1 job Revert 1 job" at bounding box center [441, 64] width 96 height 10
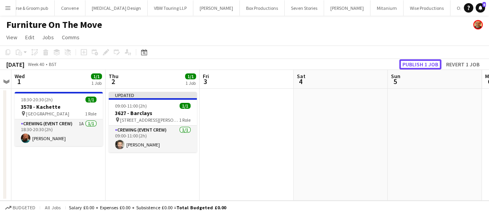
click at [409, 63] on button "Publish 1 job" at bounding box center [420, 64] width 42 height 10
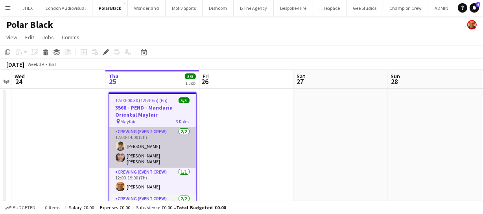
scroll to position [22, 0]
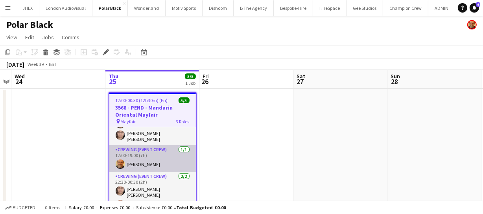
click at [124, 160] on app-user-avatar at bounding box center [120, 164] width 9 height 9
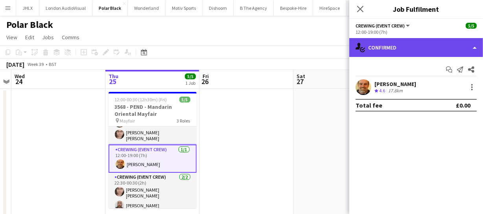
click at [408, 39] on div "single-neutral-actions-check-2 Confirmed" at bounding box center [416, 47] width 134 height 19
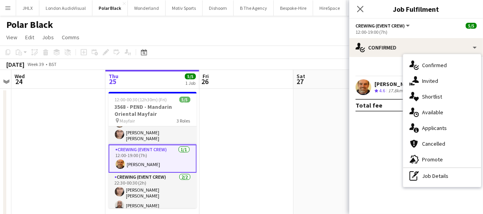
click at [361, 87] on app-user-avatar at bounding box center [364, 87] width 16 height 16
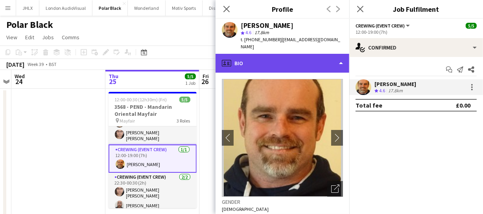
click at [284, 57] on div "profile Bio" at bounding box center [283, 63] width 134 height 19
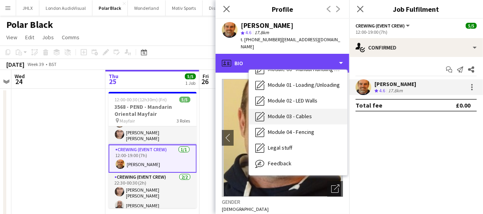
scroll to position [168, 0]
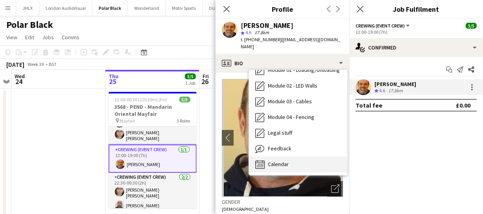
click at [286, 161] on span "Calendar" at bounding box center [278, 164] width 21 height 7
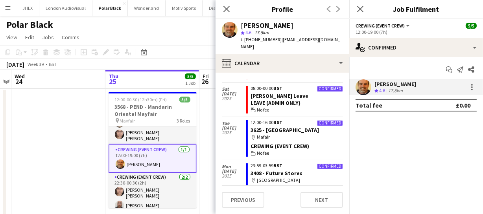
scroll to position [107, 0]
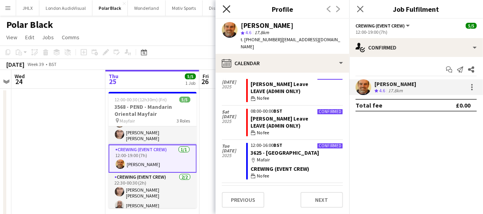
click at [228, 10] on icon at bounding box center [226, 8] width 7 height 7
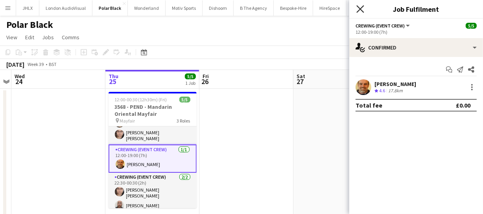
click at [364, 9] on icon "Close pop-in" at bounding box center [359, 8] width 7 height 7
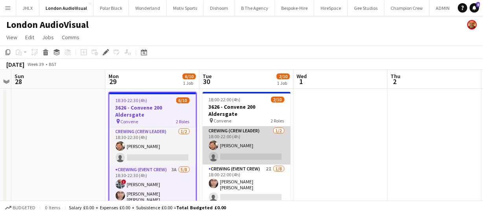
click at [227, 140] on app-card-role "Crewing (Crew Leader) [DATE] 18:00-22:00 (4h) [PERSON_NAME] single-neutral-acti…" at bounding box center [247, 146] width 88 height 38
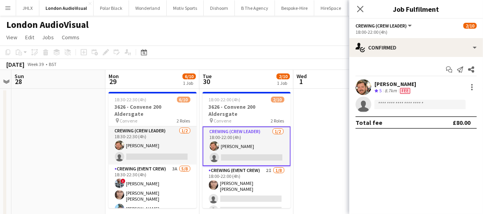
click at [355, 87] on div "Adam McCarter Crew rating 5 8.7km Fee" at bounding box center [416, 87] width 134 height 16
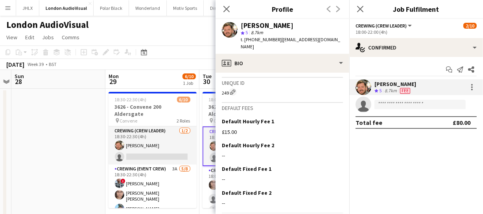
scroll to position [436, 0]
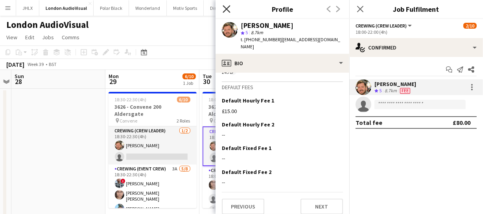
click at [229, 11] on icon "Close pop-in" at bounding box center [226, 8] width 7 height 7
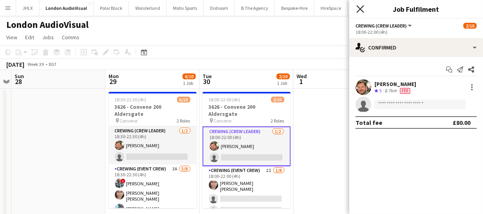
click at [361, 11] on icon "Close pop-in" at bounding box center [359, 8] width 7 height 7
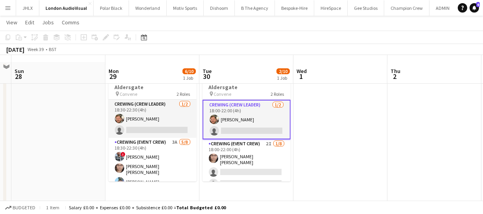
scroll to position [35, 0]
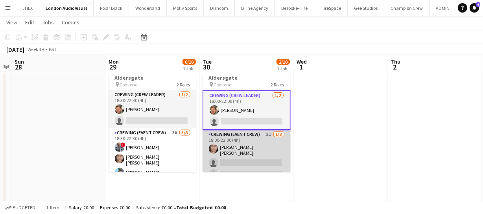
click at [232, 149] on app-card-role "Crewing (Event Crew) 2I [DATE] 18:00-22:00 (4h) [PERSON_NAME] [PERSON_NAME] sin…" at bounding box center [247, 184] width 88 height 109
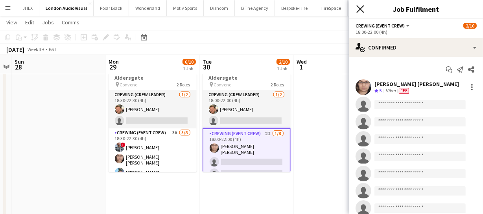
click at [364, 5] on icon at bounding box center [359, 8] width 7 height 7
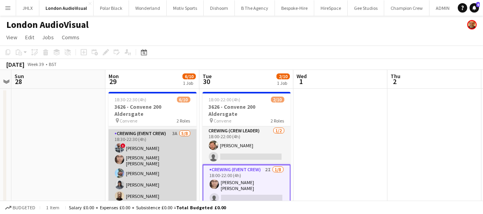
scroll to position [0, 0]
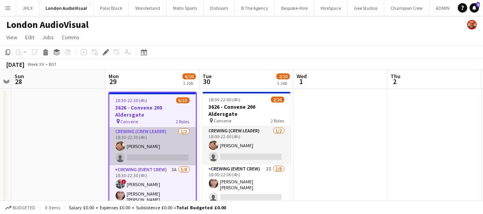
click at [144, 148] on app-card-role "Crewing (Crew Leader) [DATE] 18:30-22:30 (4h) [PERSON_NAME] single-neutral-acti…" at bounding box center [152, 146] width 87 height 38
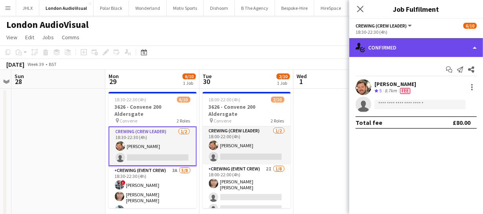
click at [432, 52] on div "single-neutral-actions-check-2 Confirmed" at bounding box center [416, 47] width 134 height 19
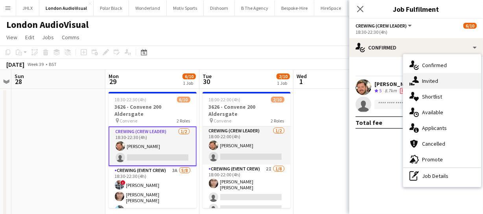
click at [433, 82] on span "Invited" at bounding box center [430, 80] width 16 height 7
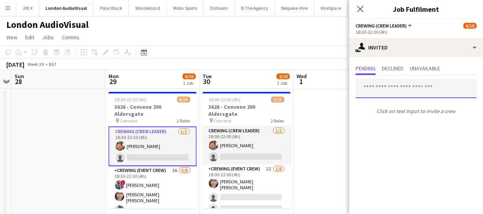
click at [402, 85] on input "text" at bounding box center [416, 89] width 121 height 20
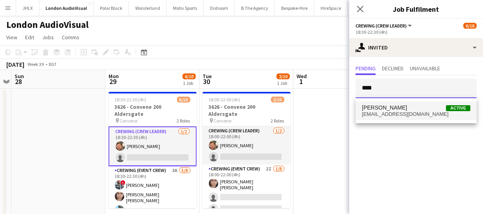
type input "****"
click at [398, 108] on span "Micky Jones Active" at bounding box center [416, 108] width 109 height 7
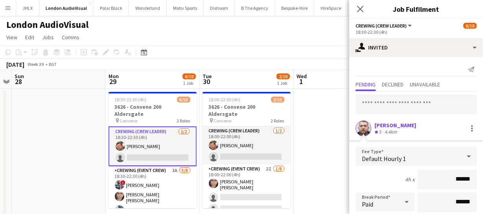
drag, startPoint x: 470, startPoint y: 179, endPoint x: 421, endPoint y: 179, distance: 48.4
click at [421, 179] on input "******" at bounding box center [447, 180] width 59 height 20
type input "******"
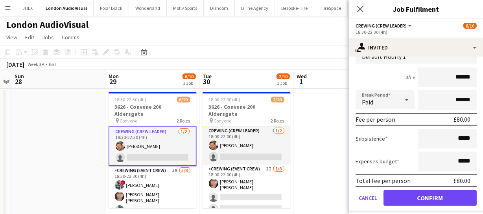
scroll to position [107, 0]
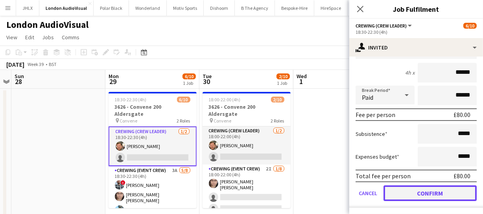
click at [423, 189] on button "Confirm" at bounding box center [430, 194] width 93 height 16
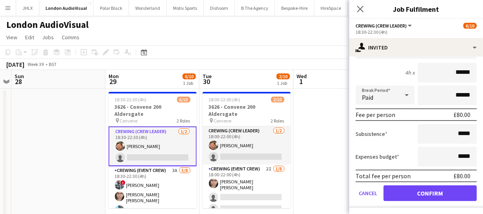
scroll to position [0, 0]
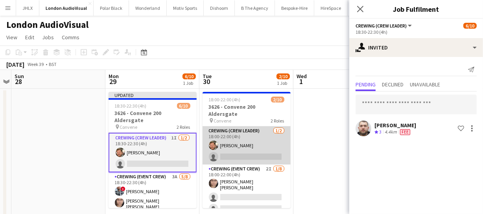
click at [231, 147] on app-card-role "Crewing (Crew Leader) 1/2 18:00-22:00 (4h) Adam McCarter single-neutral-actions" at bounding box center [247, 146] width 88 height 38
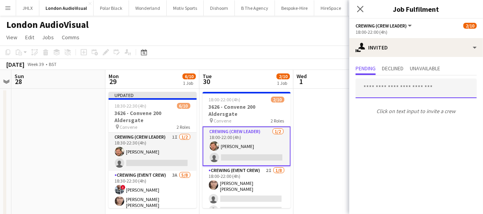
click at [395, 87] on input "text" at bounding box center [416, 89] width 121 height 20
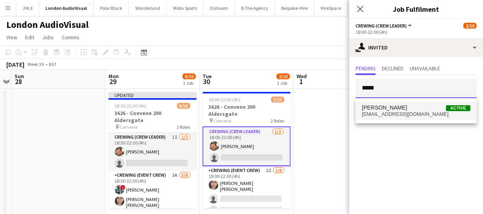
type input "*****"
click at [388, 102] on mat-option "Micky Jones Active mickyawblojones1@live.co.uk" at bounding box center [416, 110] width 121 height 19
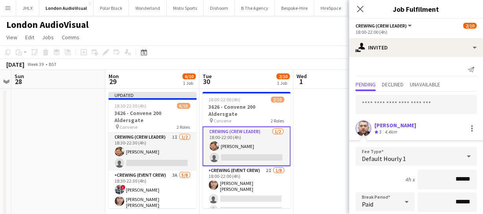
drag, startPoint x: 465, startPoint y: 177, endPoint x: 427, endPoint y: 176, distance: 37.8
click at [429, 176] on input "******" at bounding box center [447, 180] width 59 height 20
type input "******"
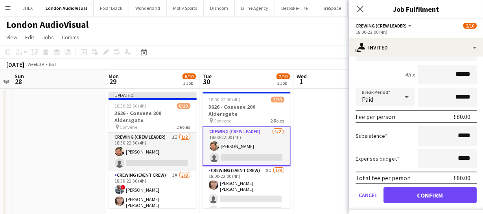
scroll to position [107, 0]
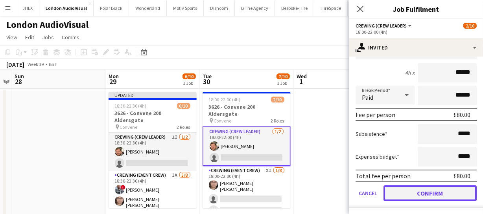
click at [433, 193] on button "Confirm" at bounding box center [430, 194] width 93 height 16
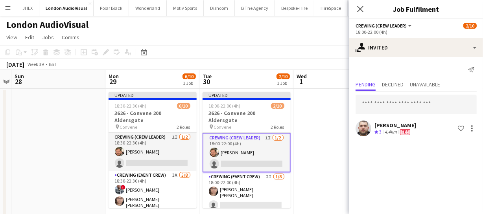
scroll to position [0, 0]
click at [357, 8] on icon "Close pop-in" at bounding box center [359, 8] width 7 height 7
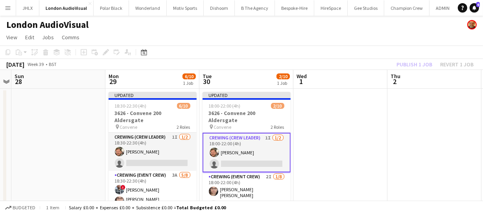
click at [413, 64] on div "Publish 1 job Revert 1 job" at bounding box center [435, 64] width 96 height 10
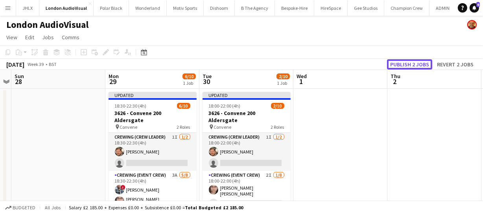
click at [413, 64] on button "Publish 2 jobs" at bounding box center [409, 64] width 45 height 10
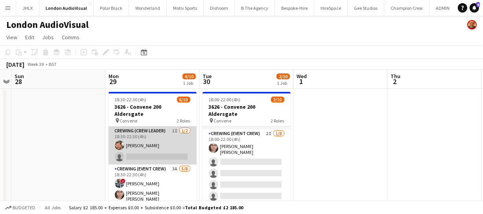
click at [164, 141] on app-card-role "Crewing (Crew Leader) 1I 1/2 18:30-22:30 (4h) Adam McCarter single-neutral-acti…" at bounding box center [153, 146] width 88 height 38
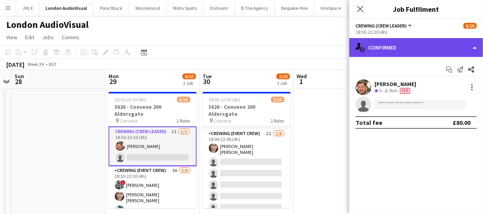
click at [413, 41] on div "single-neutral-actions-check-2 Confirmed" at bounding box center [416, 47] width 134 height 19
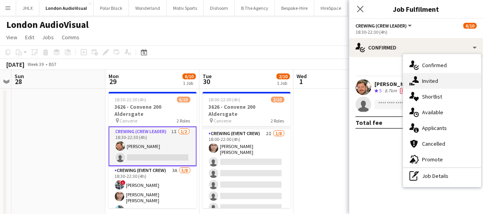
click at [428, 83] on span "Invited" at bounding box center [430, 80] width 16 height 7
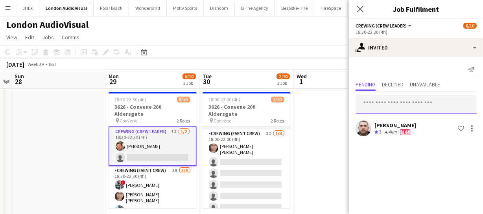
click at [389, 105] on input "text" at bounding box center [416, 105] width 121 height 20
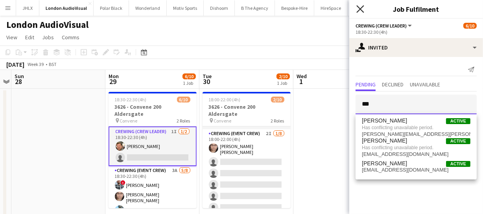
type input "***"
click at [361, 8] on icon at bounding box center [359, 8] width 7 height 7
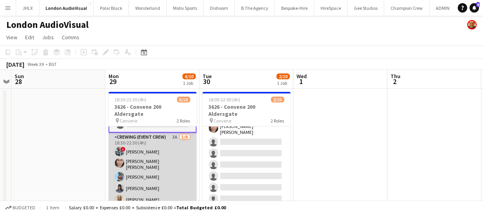
scroll to position [21, 0]
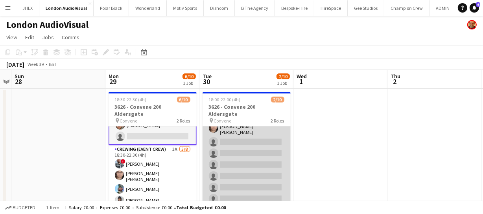
click at [240, 160] on app-card-role "Crewing (Event Crew) 2I 1/8 18:00-22:00 (4h) Ells Jones single-neutral-actions …" at bounding box center [247, 163] width 88 height 109
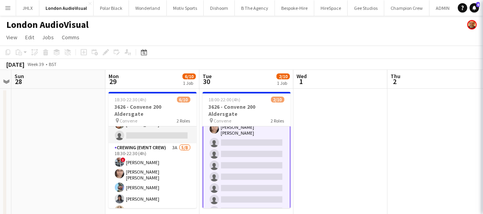
scroll to position [56, 0]
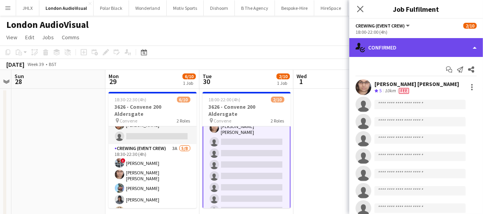
click at [423, 47] on div "single-neutral-actions-check-2 Confirmed" at bounding box center [416, 47] width 134 height 19
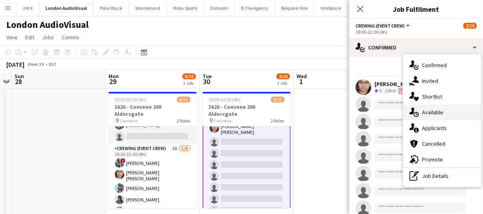
click at [431, 106] on div "single-neutral-actions-upload Available" at bounding box center [442, 113] width 78 height 16
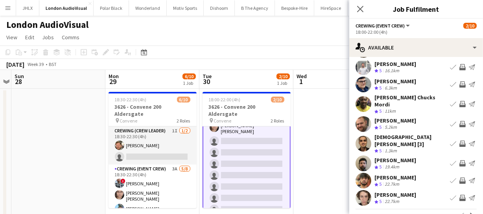
scroll to position [61, 0]
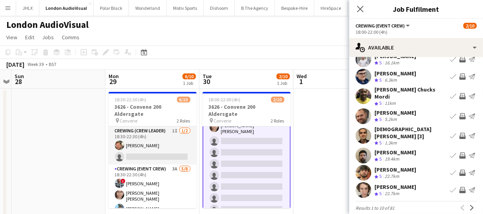
click at [459, 187] on app-icon "Invite crew" at bounding box center [462, 190] width 6 height 6
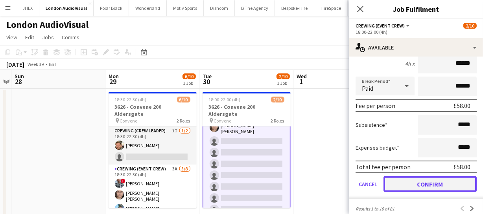
click at [428, 177] on button "Confirm" at bounding box center [430, 185] width 93 height 16
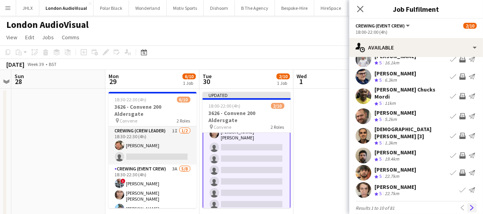
click at [469, 205] on app-icon "Next" at bounding box center [472, 208] width 6 height 6
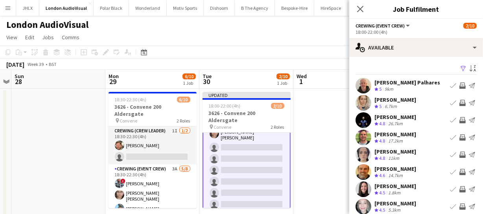
click at [459, 86] on app-icon "Invite crew" at bounding box center [462, 86] width 6 height 6
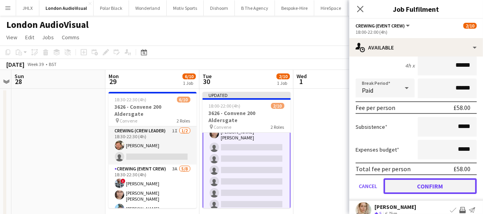
click at [443, 181] on button "Confirm" at bounding box center [430, 187] width 93 height 16
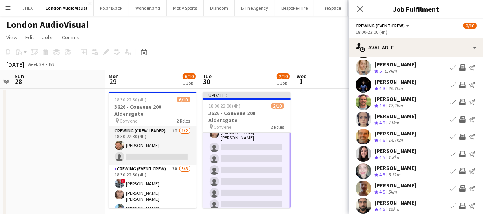
scroll to position [61, 0]
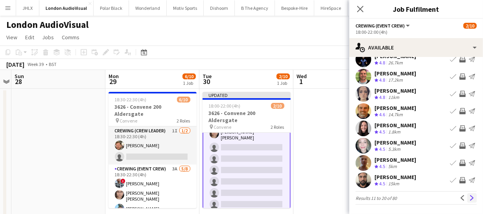
click at [469, 197] on app-icon "Next" at bounding box center [472, 198] width 6 height 6
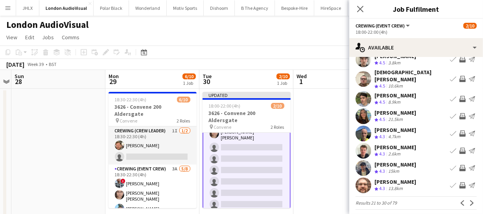
click at [459, 165] on app-icon "Invite crew" at bounding box center [462, 168] width 6 height 6
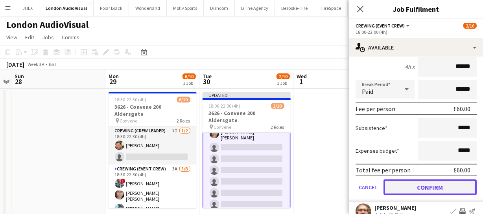
click at [443, 187] on button "Confirm" at bounding box center [430, 188] width 93 height 16
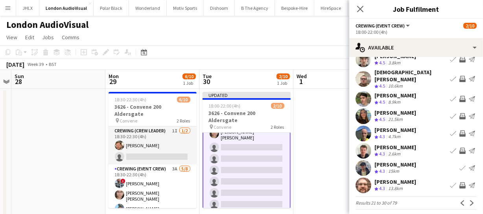
click at [459, 183] on app-icon "Invite crew" at bounding box center [462, 186] width 6 height 6
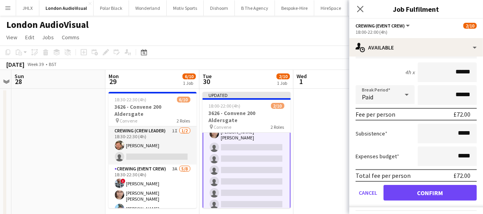
scroll to position [228, 0]
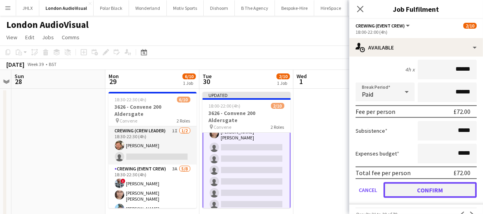
click at [443, 183] on button "Confirm" at bounding box center [430, 191] width 93 height 16
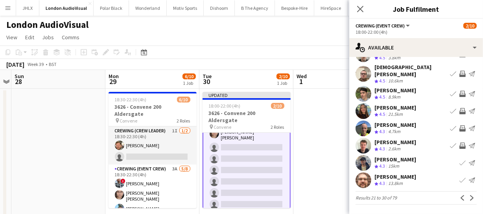
scroll to position [61, 0]
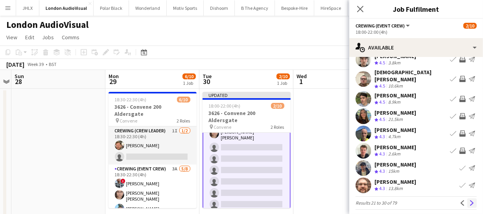
click at [469, 201] on app-icon "Next" at bounding box center [472, 204] width 6 height 6
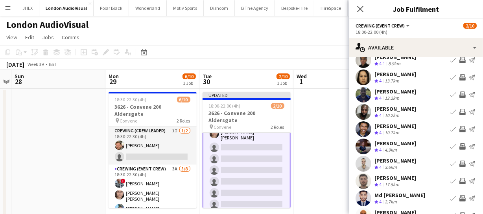
scroll to position [35, 0]
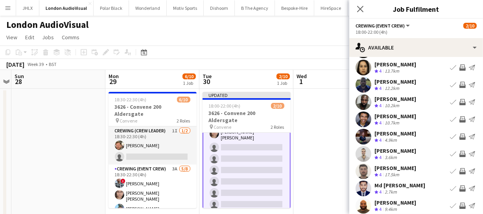
click at [459, 170] on app-icon "Invite crew" at bounding box center [462, 171] width 6 height 6
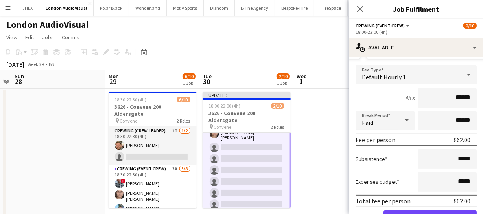
scroll to position [197, 0]
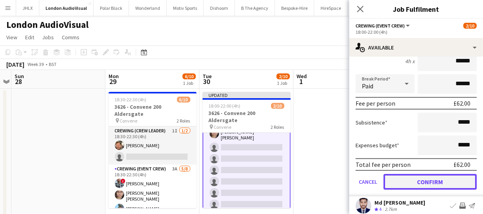
click at [455, 179] on button "Confirm" at bounding box center [430, 182] width 93 height 16
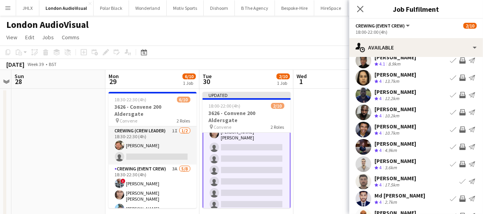
scroll to position [61, 0]
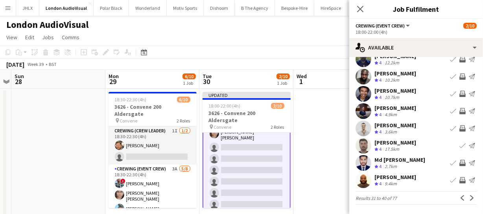
click at [459, 181] on app-icon "Invite crew" at bounding box center [462, 180] width 6 height 6
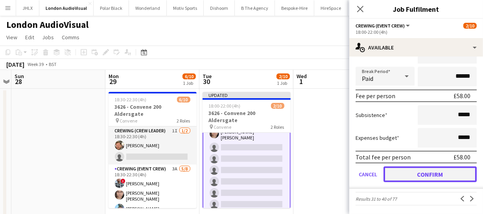
click at [456, 175] on button "Confirm" at bounding box center [430, 175] width 93 height 16
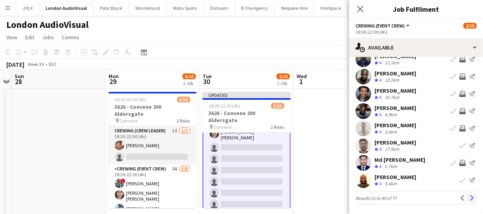
click at [469, 196] on app-icon "Next" at bounding box center [472, 198] width 6 height 6
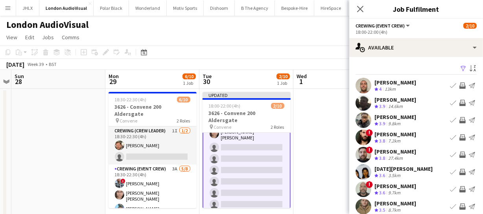
click at [459, 105] on app-icon "Invite crew" at bounding box center [462, 103] width 6 height 6
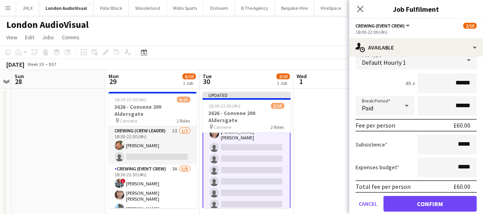
scroll to position [71, 0]
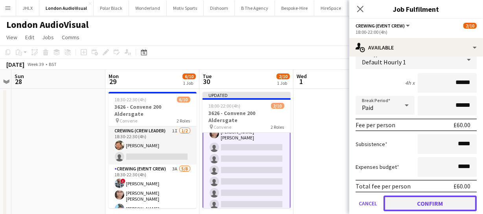
click at [448, 199] on button "Confirm" at bounding box center [430, 204] width 93 height 16
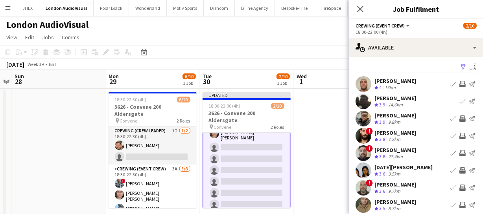
scroll to position [0, 0]
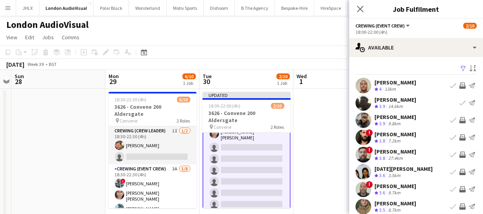
click at [459, 122] on app-icon "Invite crew" at bounding box center [462, 120] width 6 height 6
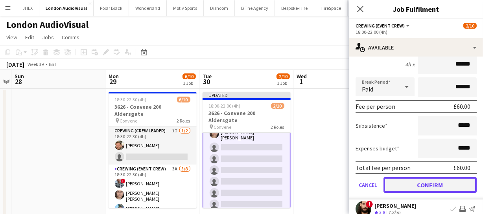
click at [450, 186] on button "Confirm" at bounding box center [430, 185] width 93 height 16
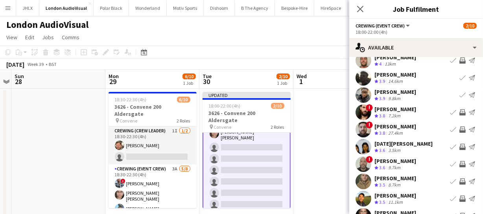
scroll to position [61, 0]
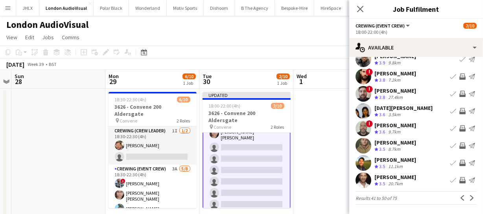
click at [459, 111] on app-icon "Invite crew" at bounding box center [462, 111] width 6 height 6
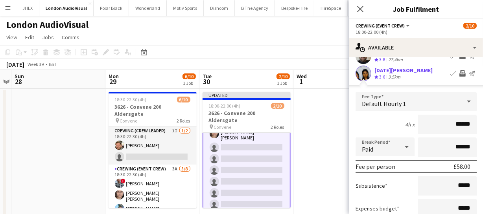
scroll to position [168, 0]
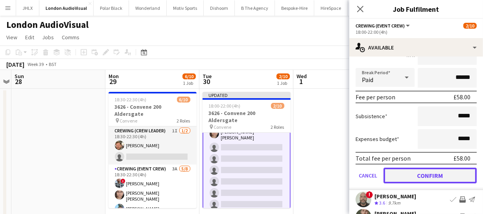
click at [455, 172] on button "Confirm" at bounding box center [430, 176] width 93 height 16
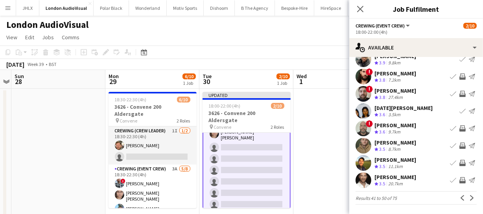
scroll to position [61, 0]
click at [467, 194] on button "Next" at bounding box center [471, 198] width 9 height 9
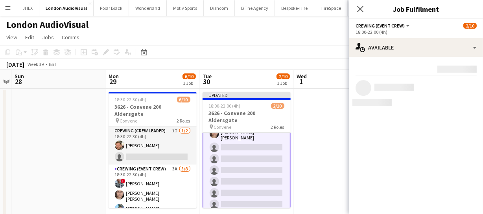
scroll to position [0, 0]
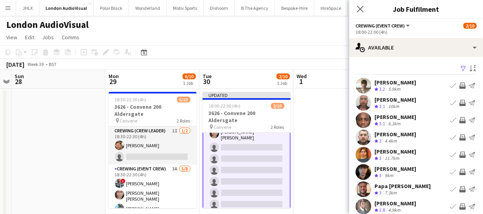
click at [459, 103] on app-icon "Invite crew" at bounding box center [462, 103] width 6 height 6
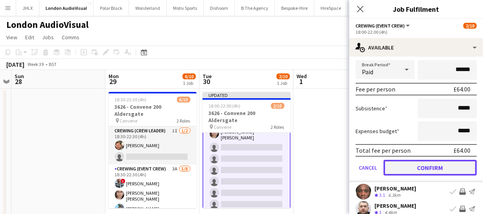
click at [445, 162] on button "Confirm" at bounding box center [430, 168] width 93 height 16
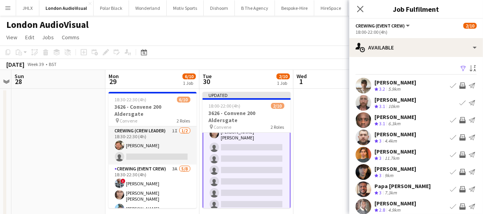
scroll to position [35, 0]
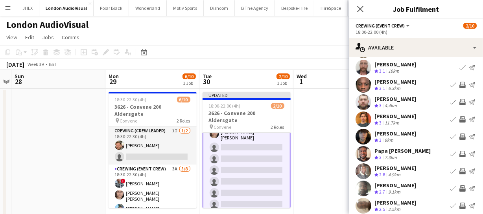
click at [459, 135] on app-icon "Invite crew" at bounding box center [462, 137] width 6 height 6
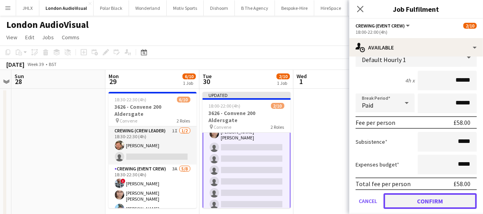
click at [448, 202] on button "Confirm" at bounding box center [430, 202] width 93 height 16
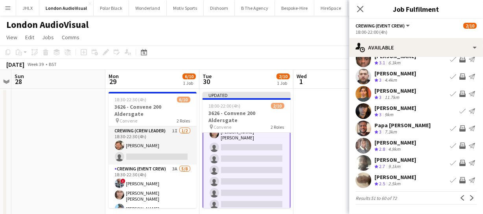
scroll to position [61, 0]
click at [459, 128] on app-icon "Invite crew" at bounding box center [462, 128] width 6 height 6
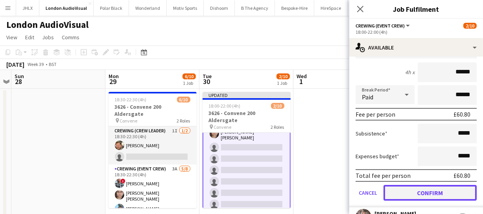
click at [445, 190] on button "Confirm" at bounding box center [430, 193] width 93 height 16
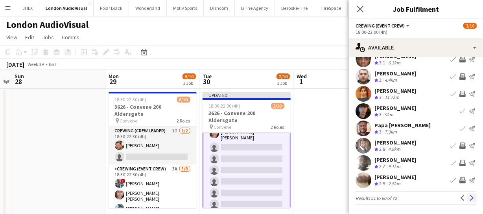
click at [470, 197] on button "Next" at bounding box center [471, 198] width 9 height 9
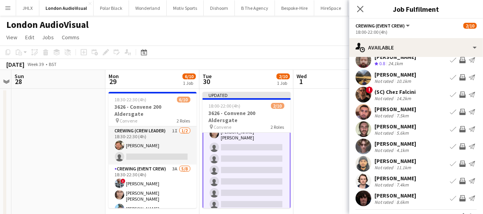
scroll to position [35, 0]
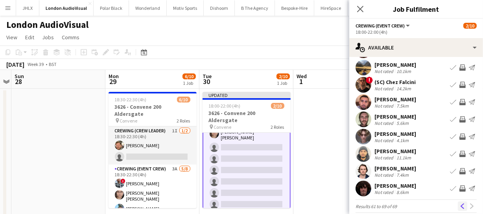
click at [460, 202] on button "Previous" at bounding box center [462, 206] width 9 height 9
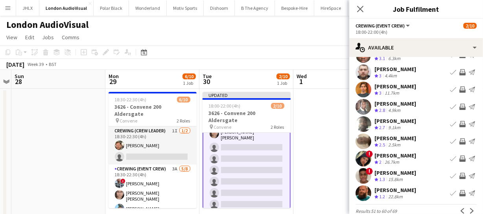
scroll to position [61, 0]
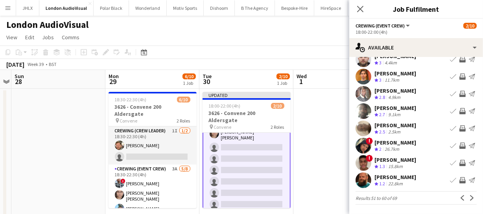
click at [459, 178] on app-icon "Invite crew" at bounding box center [462, 180] width 6 height 6
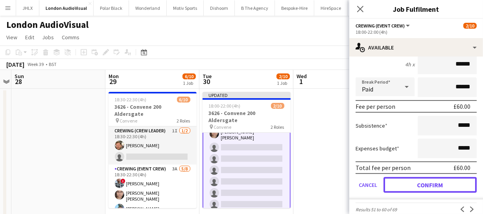
click at [455, 178] on button "Confirm" at bounding box center [430, 185] width 93 height 16
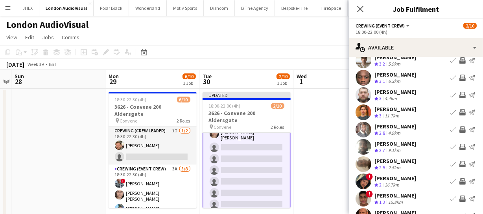
scroll to position [0, 0]
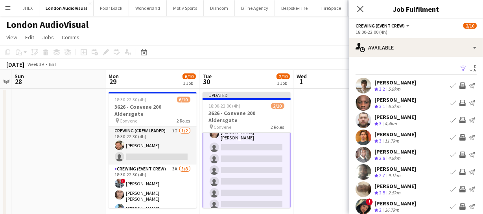
click at [459, 86] on app-icon "Invite crew" at bounding box center [462, 86] width 6 height 6
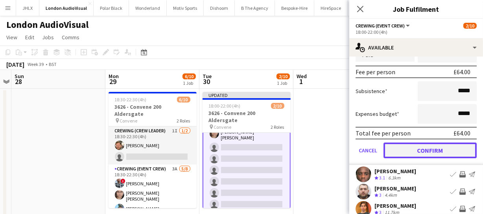
click at [442, 151] on button "Confirm" at bounding box center [430, 151] width 93 height 16
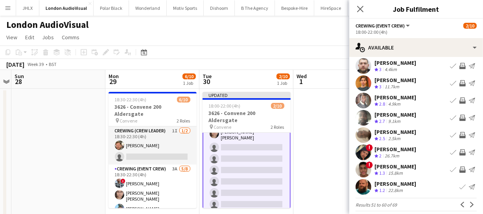
scroll to position [61, 0]
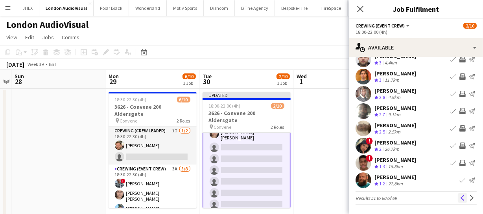
click at [460, 195] on app-icon "Previous" at bounding box center [463, 198] width 6 height 6
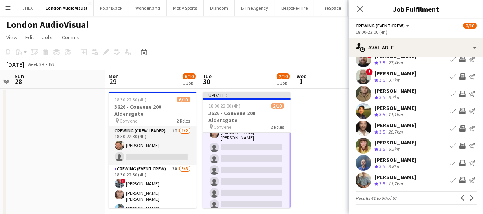
click at [459, 161] on app-icon "Invite crew" at bounding box center [462, 163] width 6 height 6
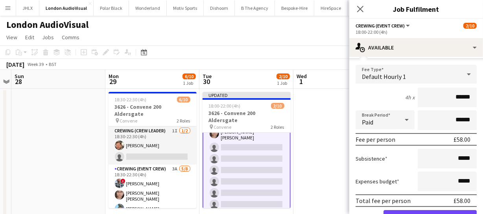
scroll to position [214, 0]
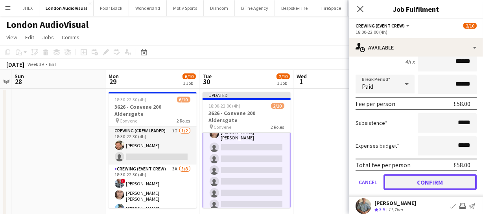
click at [447, 177] on button "Confirm" at bounding box center [430, 183] width 93 height 16
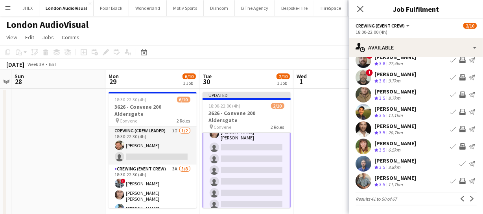
scroll to position [61, 0]
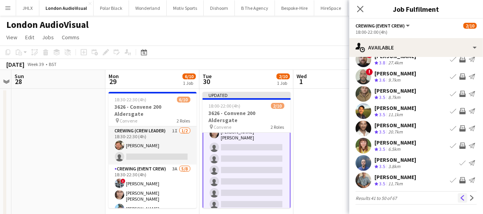
click at [460, 196] on app-icon "Previous" at bounding box center [463, 198] width 6 height 6
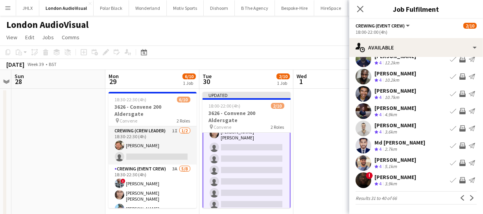
click at [459, 160] on app-icon "Invite crew" at bounding box center [462, 163] width 6 height 6
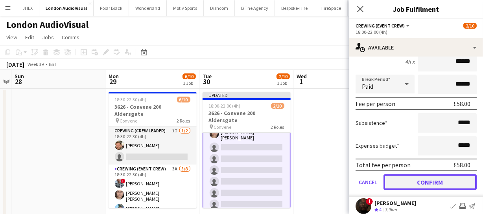
click at [448, 186] on button "Confirm" at bounding box center [430, 183] width 93 height 16
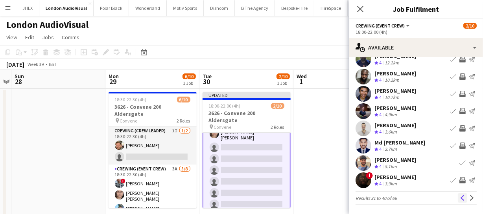
click at [458, 195] on button "Previous" at bounding box center [462, 198] width 9 height 9
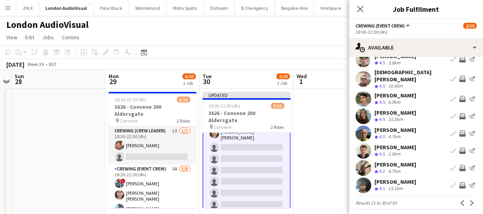
click at [459, 165] on app-icon "Invite crew" at bounding box center [462, 168] width 6 height 6
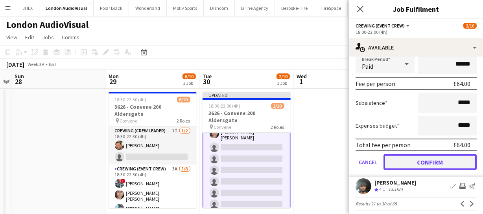
click at [456, 155] on button "Confirm" at bounding box center [430, 163] width 93 height 16
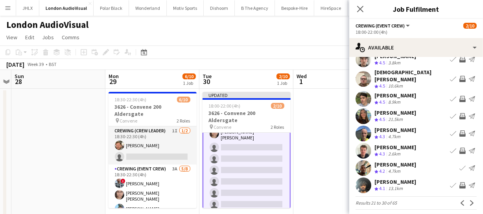
click at [460, 183] on app-icon "Invite crew" at bounding box center [462, 186] width 6 height 6
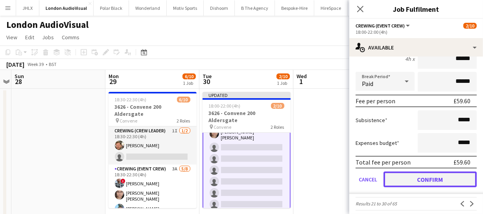
click at [457, 174] on button "Confirm" at bounding box center [430, 180] width 93 height 16
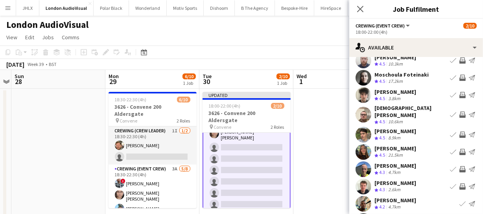
scroll to position [0, 0]
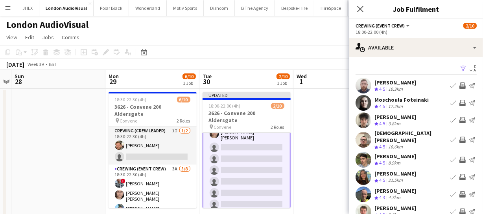
click at [459, 137] on app-icon "Invite crew" at bounding box center [462, 140] width 6 height 6
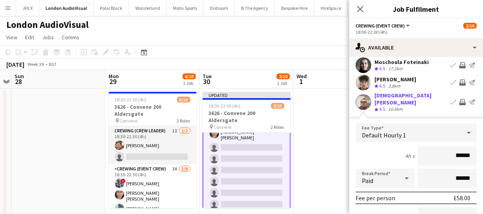
scroll to position [107, 0]
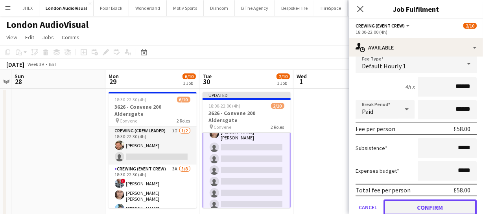
click at [439, 202] on button "Confirm" at bounding box center [430, 208] width 93 height 16
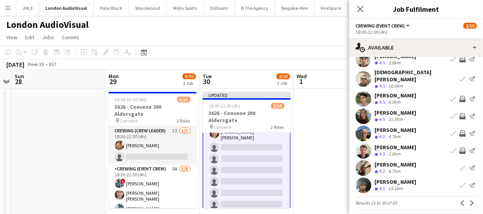
scroll to position [35, 0]
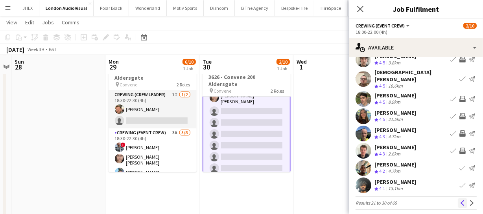
click at [458, 201] on button "Previous" at bounding box center [462, 203] width 9 height 9
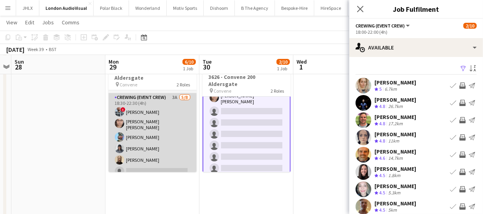
click at [156, 146] on app-card-role "Crewing (Event Crew) 3A 5/8 18:30-22:30 (4h) ! Kieran Brooks Ells Jones Liam Ki…" at bounding box center [153, 147] width 88 height 109
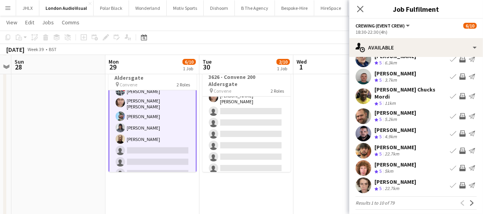
click at [459, 183] on app-icon "Invite crew" at bounding box center [462, 186] width 6 height 6
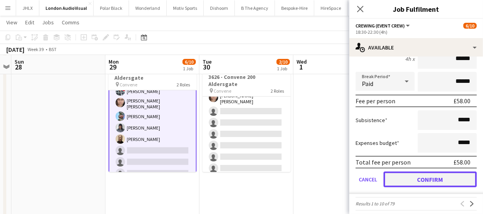
click at [428, 172] on button "Confirm" at bounding box center [430, 180] width 93 height 16
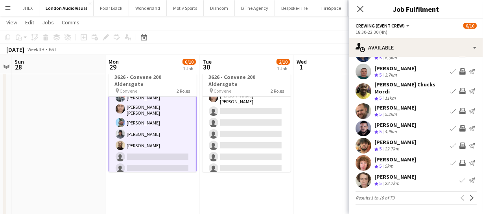
scroll to position [61, 0]
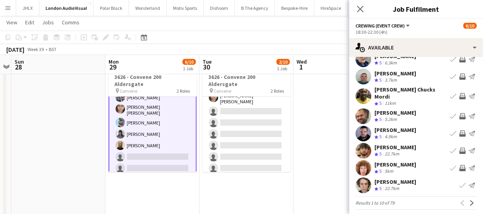
click at [459, 165] on app-icon "Invite crew" at bounding box center [462, 168] width 6 height 6
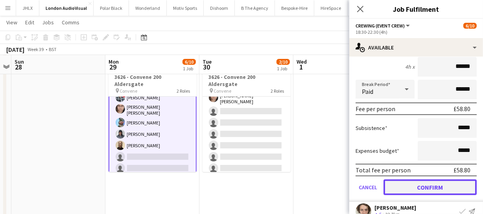
click at [423, 181] on button "Confirm" at bounding box center [430, 188] width 93 height 16
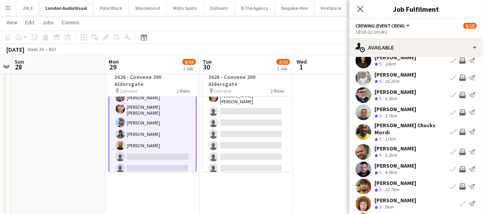
click at [459, 166] on app-icon "Invite crew" at bounding box center [462, 169] width 6 height 6
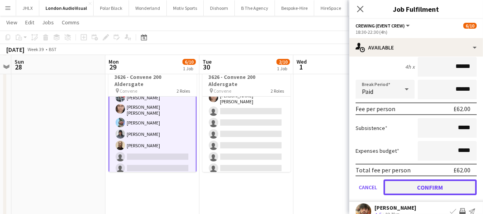
click at [427, 185] on button "Confirm" at bounding box center [430, 188] width 93 height 16
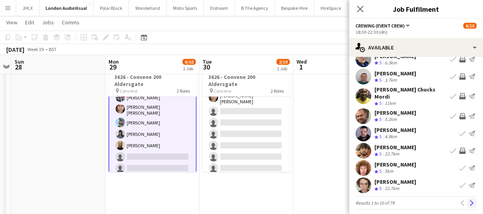
click at [469, 201] on app-icon "Next" at bounding box center [472, 204] width 6 height 6
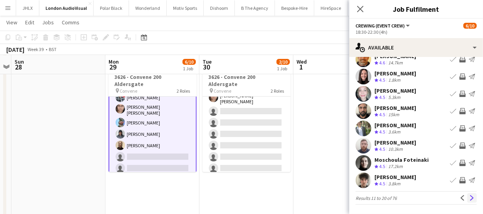
click at [469, 196] on app-icon "Next" at bounding box center [472, 198] width 6 height 6
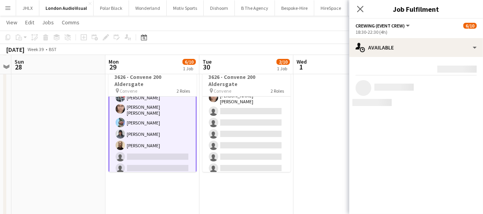
scroll to position [0, 0]
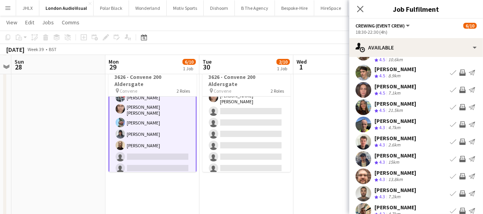
click at [459, 156] on app-icon "Invite crew" at bounding box center [462, 159] width 6 height 6
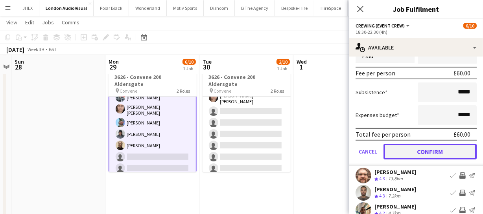
click at [448, 145] on button "Confirm" at bounding box center [430, 152] width 93 height 16
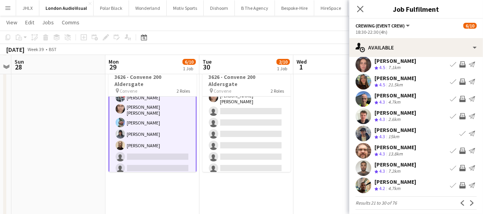
click at [459, 148] on app-icon "Invite crew" at bounding box center [462, 151] width 6 height 6
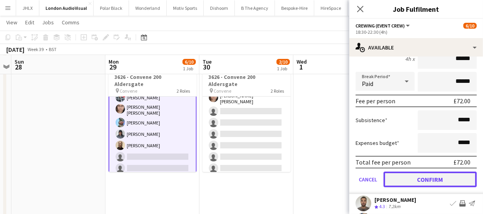
click at [456, 172] on button "Confirm" at bounding box center [430, 180] width 93 height 16
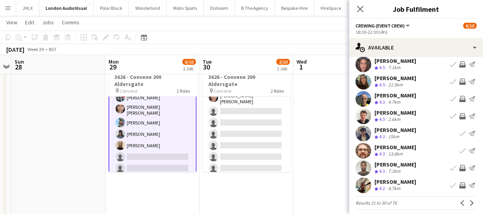
click at [459, 165] on app-icon "Invite crew" at bounding box center [462, 168] width 6 height 6
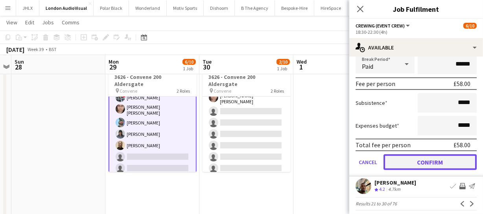
click at [456, 155] on button "Confirm" at bounding box center [430, 163] width 93 height 16
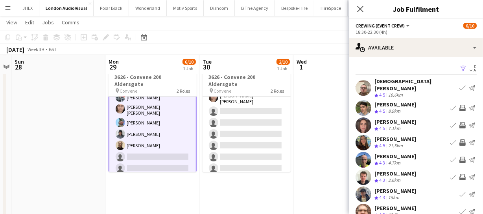
click at [459, 122] on app-icon "Invite crew" at bounding box center [462, 125] width 6 height 6
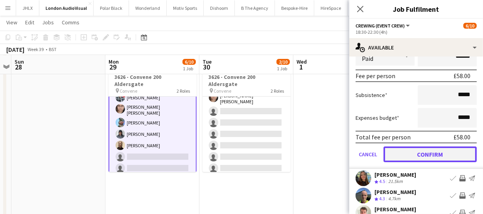
click at [452, 150] on button "Confirm" at bounding box center [430, 155] width 93 height 16
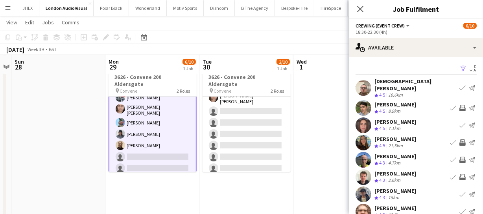
click at [459, 140] on app-icon "Invite crew" at bounding box center [462, 143] width 6 height 6
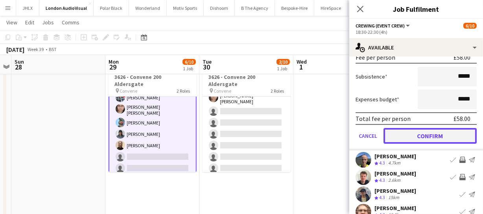
click at [452, 128] on button "Confirm" at bounding box center [430, 136] width 93 height 16
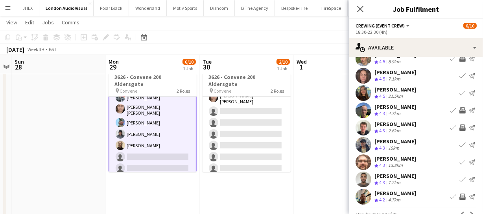
scroll to position [61, 0]
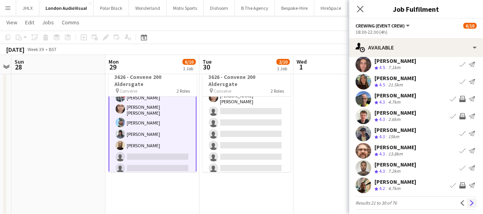
click at [469, 201] on app-icon "Next" at bounding box center [472, 204] width 6 height 6
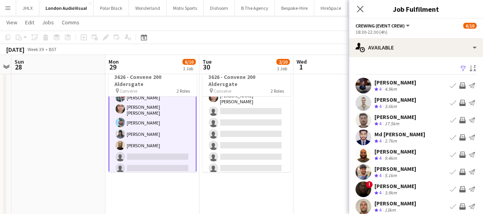
scroll to position [35, 0]
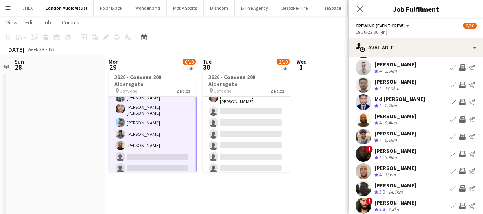
click at [459, 188] on app-icon "Invite crew" at bounding box center [462, 189] width 6 height 6
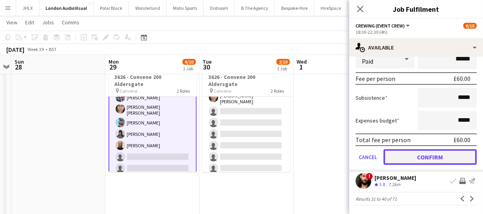
click at [455, 157] on button "Confirm" at bounding box center [430, 157] width 93 height 16
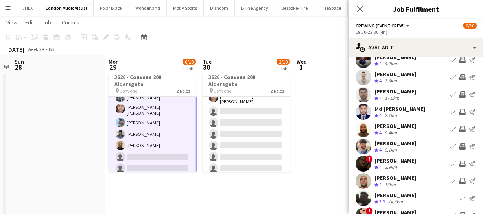
scroll to position [25, 0]
click at [459, 127] on app-icon "Invite crew" at bounding box center [462, 130] width 6 height 6
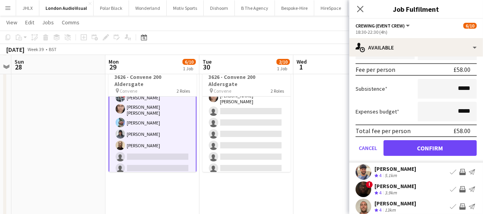
scroll to position [214, 0]
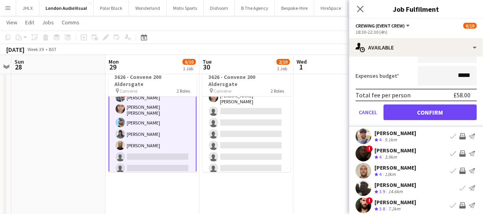
click at [459, 138] on app-icon "Invite crew" at bounding box center [462, 136] width 6 height 6
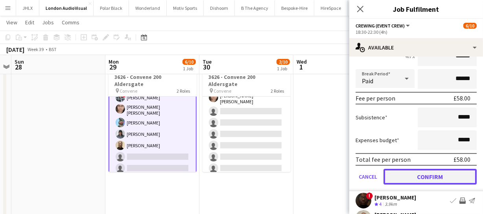
click at [446, 173] on button "Confirm" at bounding box center [430, 177] width 93 height 16
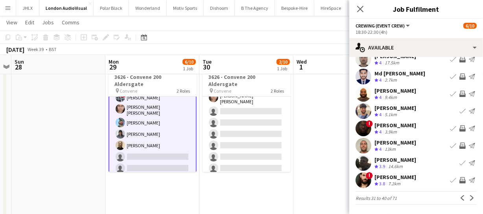
scroll to position [61, 0]
click at [469, 199] on app-icon "Next" at bounding box center [472, 198] width 6 height 6
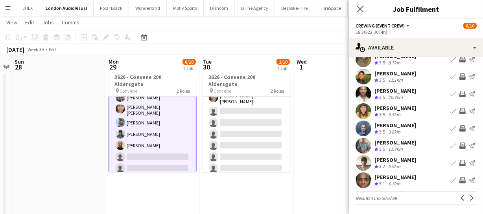
click at [459, 130] on app-icon "Invite crew" at bounding box center [462, 128] width 6 height 6
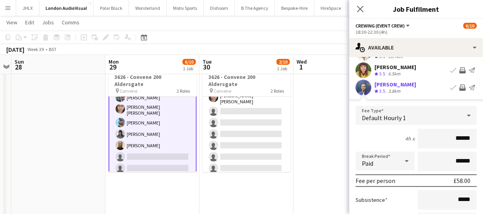
scroll to position [168, 0]
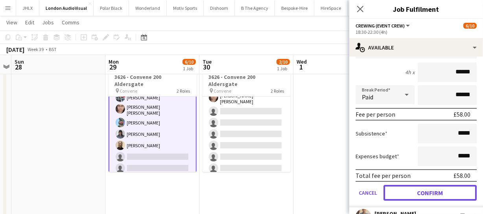
click at [449, 192] on button "Confirm" at bounding box center [430, 193] width 93 height 16
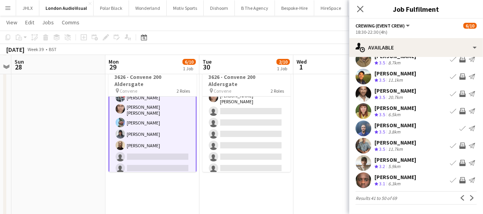
scroll to position [61, 0]
click at [459, 164] on app-icon "Invite crew" at bounding box center [462, 163] width 6 height 6
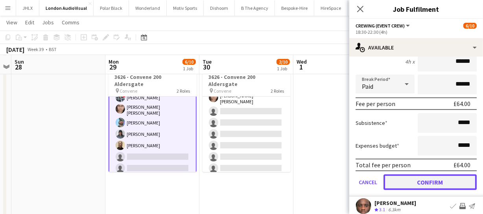
click at [458, 181] on button "Confirm" at bounding box center [430, 183] width 93 height 16
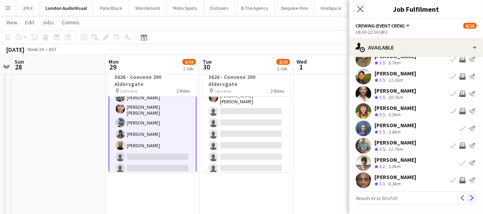
click at [469, 195] on app-icon "Next" at bounding box center [472, 198] width 6 height 6
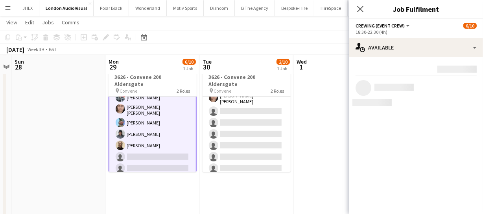
scroll to position [0, 0]
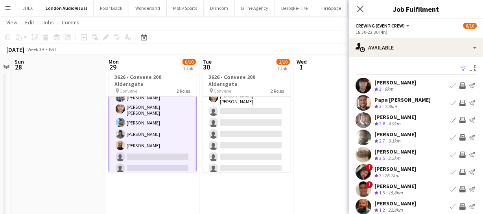
click at [459, 103] on app-icon "Invite crew" at bounding box center [462, 103] width 6 height 6
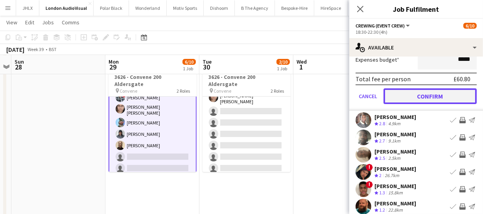
click at [445, 98] on button "Confirm" at bounding box center [430, 97] width 93 height 16
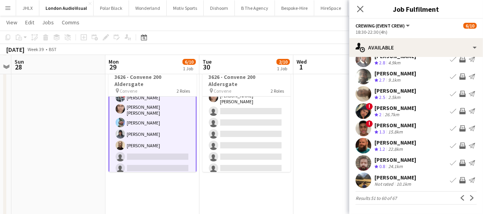
scroll to position [61, 0]
click at [459, 146] on app-icon "Invite crew" at bounding box center [462, 146] width 6 height 6
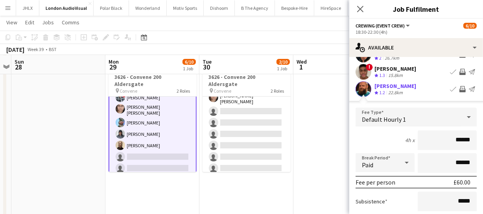
scroll to position [239, 0]
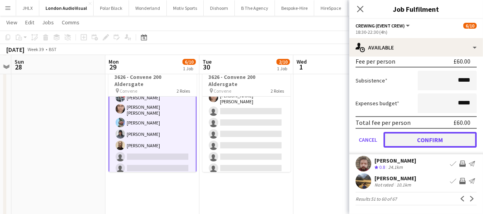
click at [456, 145] on button "Confirm" at bounding box center [430, 140] width 93 height 16
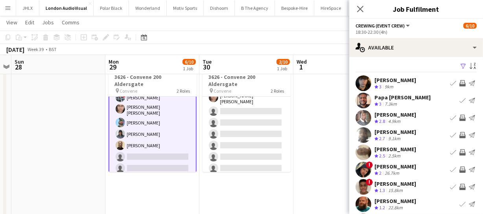
scroll to position [0, 0]
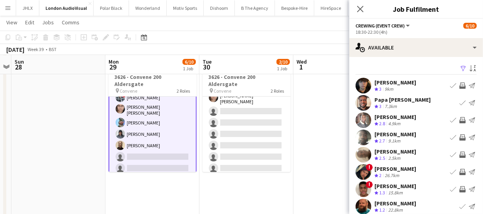
click at [459, 86] on app-icon "Invite crew" at bounding box center [462, 86] width 6 height 6
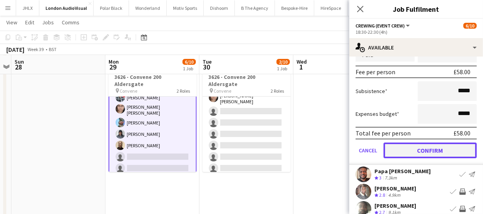
click at [447, 151] on button "Confirm" at bounding box center [430, 151] width 93 height 16
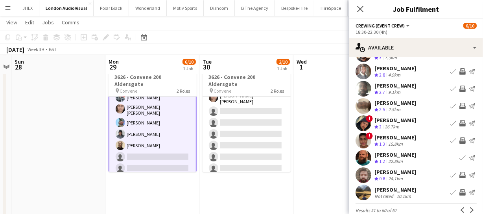
scroll to position [61, 0]
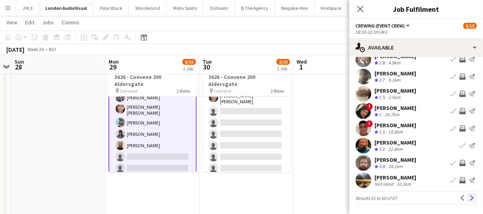
click at [467, 201] on button "Next" at bounding box center [471, 198] width 9 height 9
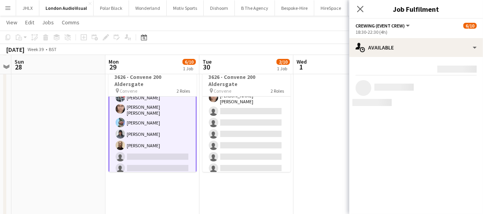
scroll to position [0, 0]
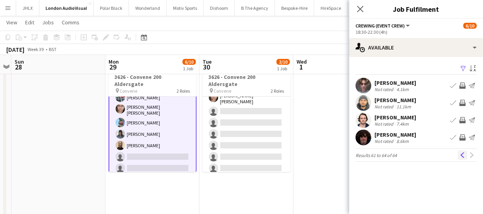
click at [463, 157] on app-icon "Previous" at bounding box center [463, 156] width 6 height 6
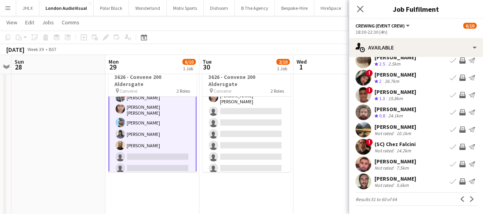
scroll to position [61, 0]
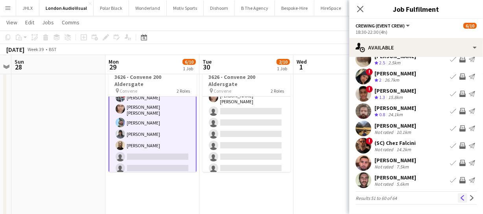
click at [460, 196] on app-icon "Previous" at bounding box center [463, 198] width 6 height 6
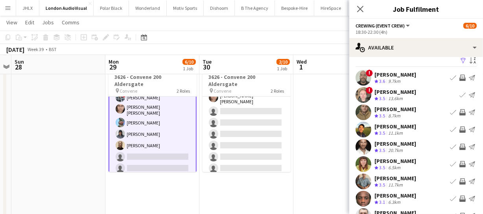
scroll to position [0, 0]
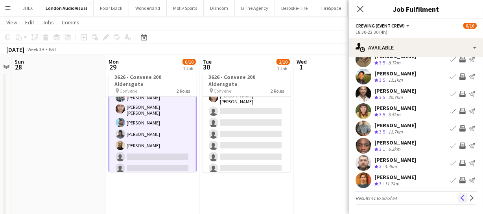
click at [460, 198] on app-icon "Previous" at bounding box center [463, 198] width 6 height 6
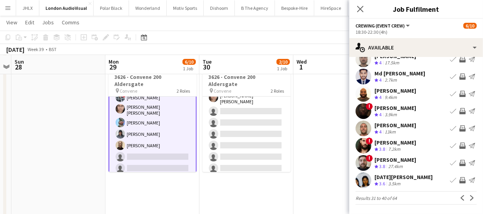
click at [459, 177] on app-icon "Invite crew" at bounding box center [462, 180] width 6 height 6
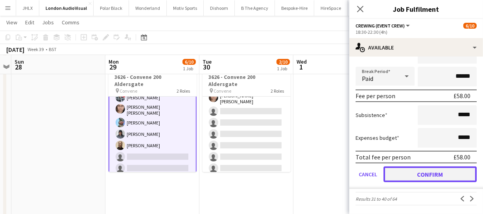
click at [439, 177] on button "Confirm" at bounding box center [430, 175] width 93 height 16
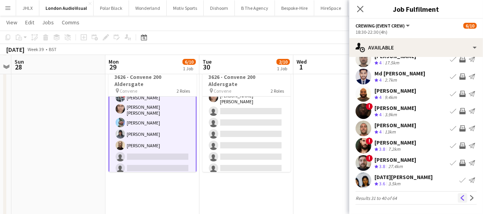
click at [459, 194] on button "Previous" at bounding box center [462, 198] width 9 height 9
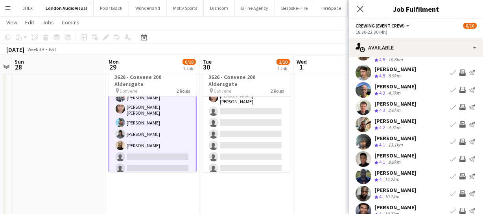
click at [459, 139] on app-icon "Invite crew" at bounding box center [462, 142] width 6 height 6
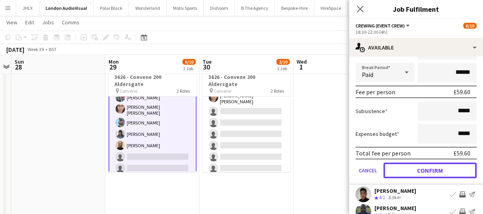
click at [434, 166] on button "Confirm" at bounding box center [430, 171] width 93 height 16
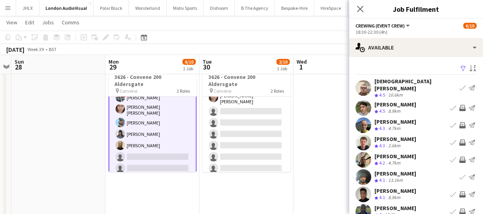
click at [459, 157] on app-icon "Invite crew" at bounding box center [462, 160] width 6 height 6
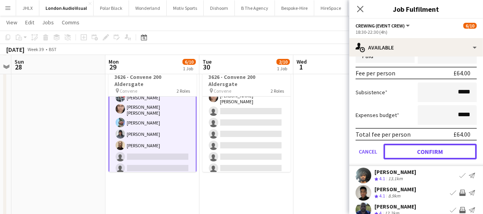
click at [454, 144] on button "Confirm" at bounding box center [430, 152] width 93 height 16
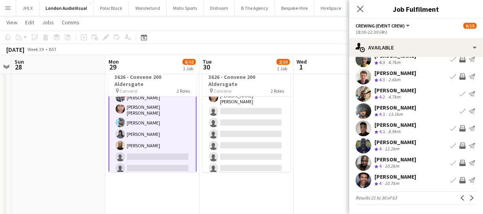
scroll to position [61, 0]
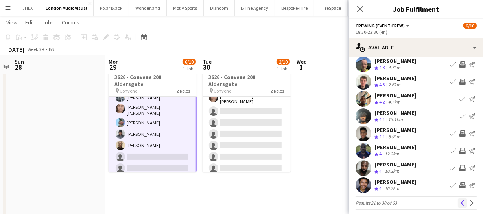
click at [460, 201] on app-icon "Previous" at bounding box center [463, 204] width 6 height 6
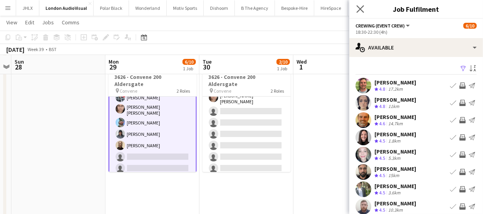
click at [356, 10] on app-icon "Close pop-in" at bounding box center [360, 9] width 11 height 11
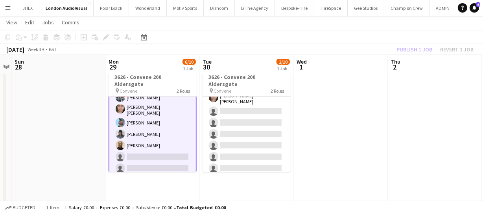
click at [417, 46] on div "Publish 1 job Revert 1 job" at bounding box center [435, 49] width 96 height 10
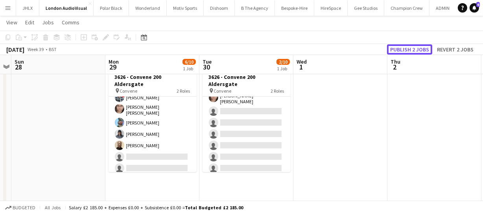
click at [417, 46] on button "Publish 2 jobs" at bounding box center [409, 49] width 45 height 10
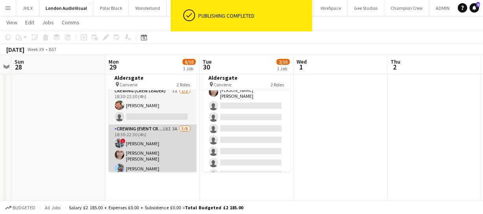
scroll to position [0, 0]
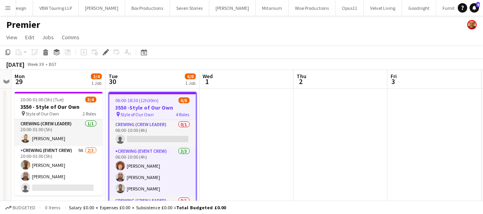
scroll to position [0, 2404]
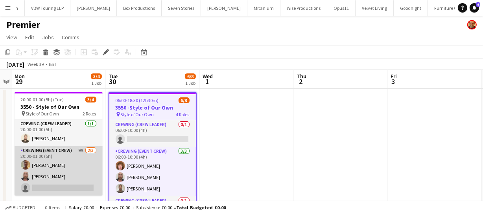
click at [66, 167] on app-card-role "Crewing (Event Crew) 9A [DATE] 20:00-01:00 (5h) [PERSON_NAME] [PERSON_NAME] sin…" at bounding box center [59, 171] width 88 height 50
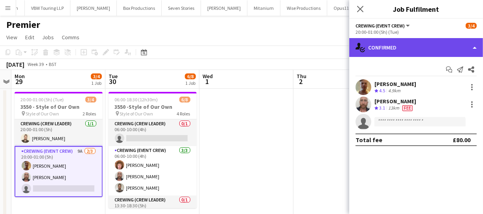
click at [425, 49] on div "single-neutral-actions-check-2 Confirmed" at bounding box center [416, 47] width 134 height 19
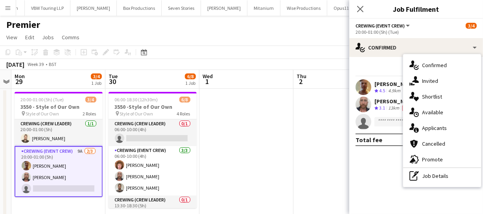
click at [431, 127] on span "Applicants" at bounding box center [434, 128] width 25 height 7
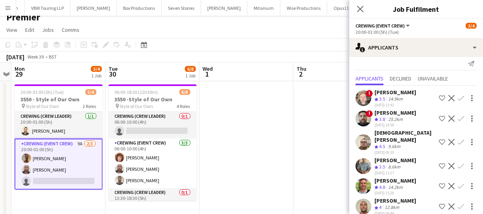
scroll to position [0, 0]
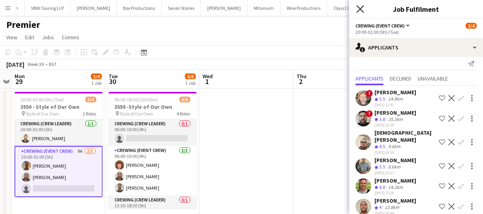
click at [357, 11] on icon "Close pop-in" at bounding box center [359, 8] width 7 height 7
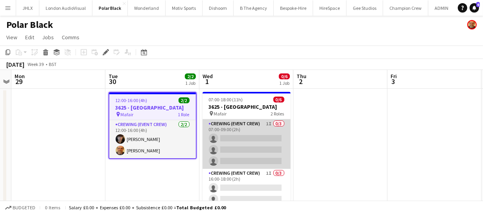
click at [246, 152] on app-card-role "Crewing (Event Crew) 1I 0/3 07:00-09:00 (2h) single-neutral-actions single-neut…" at bounding box center [247, 145] width 88 height 50
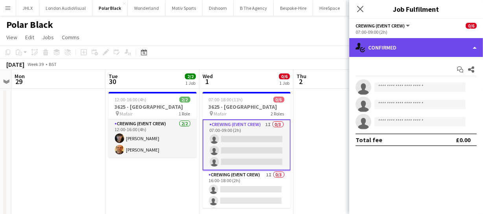
click at [437, 54] on div "single-neutral-actions-check-2 Confirmed" at bounding box center [416, 47] width 134 height 19
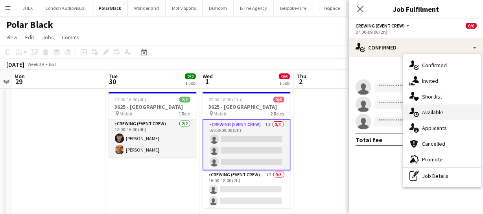
click at [433, 116] on div "single-neutral-actions-upload Available" at bounding box center [442, 113] width 78 height 16
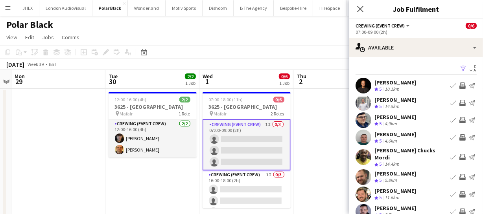
click at [234, 135] on app-card-role "Crewing (Event Crew) 1I 0/3 07:00-09:00 (2h) single-neutral-actions single-neut…" at bounding box center [247, 145] width 88 height 51
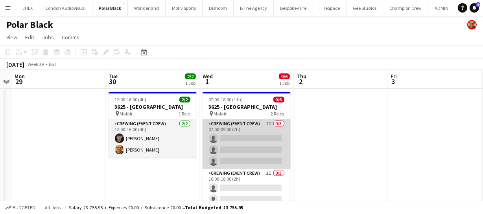
click at [231, 136] on app-card-role "Crewing (Event Crew) 1I 0/3 07:00-09:00 (2h) single-neutral-actions single-neut…" at bounding box center [247, 145] width 88 height 50
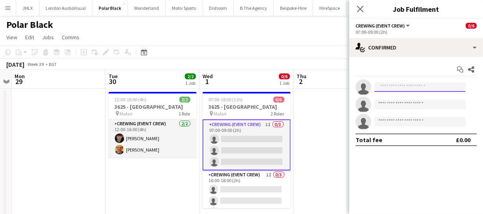
click at [403, 85] on input at bounding box center [419, 87] width 91 height 9
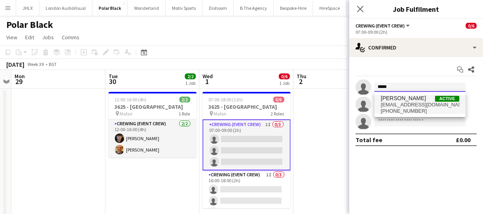
type input "*****"
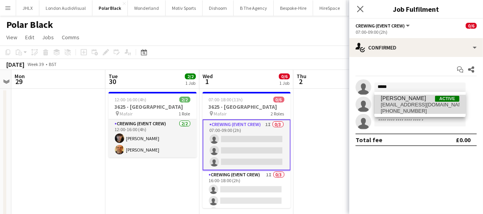
click at [404, 98] on span "[PERSON_NAME]" at bounding box center [403, 98] width 45 height 7
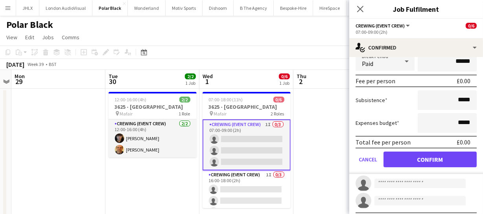
scroll to position [107, 0]
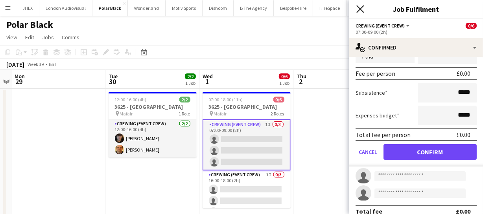
click at [361, 8] on icon "Close pop-in" at bounding box center [359, 8] width 7 height 7
